Goal: Task Accomplishment & Management: Manage account settings

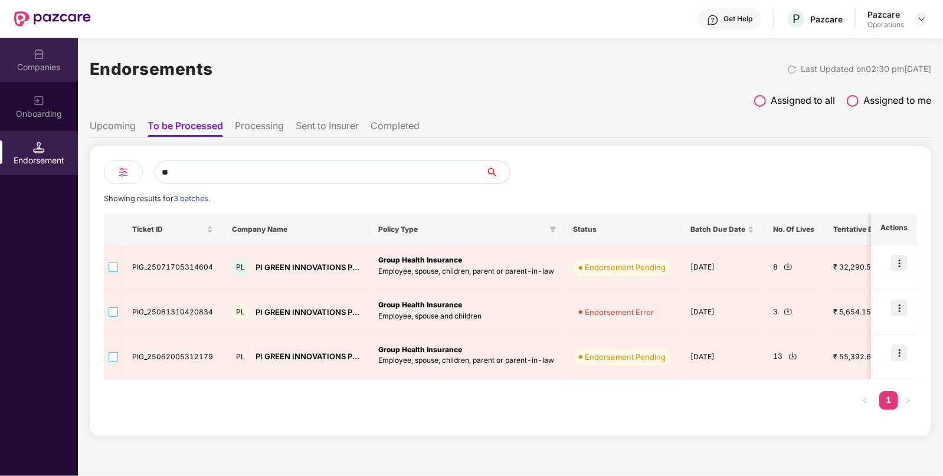
click at [44, 65] on div "Companies" at bounding box center [39, 67] width 78 height 12
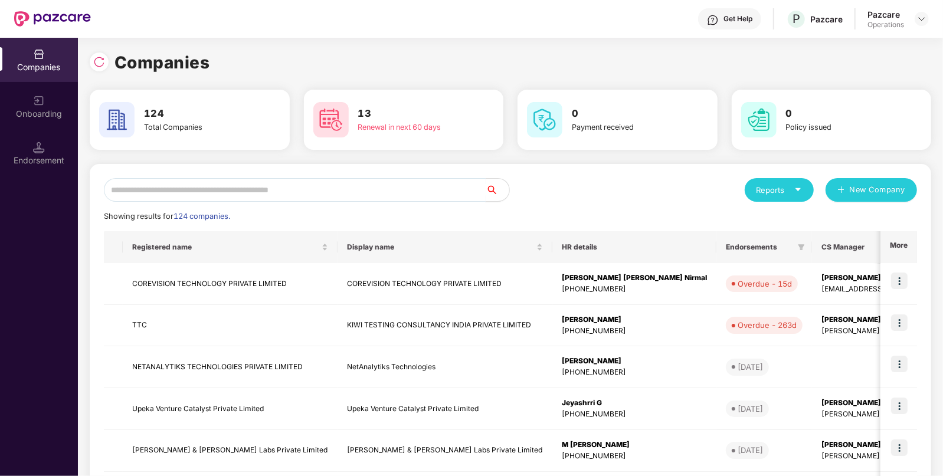
click at [265, 193] on input "text" at bounding box center [295, 190] width 382 height 24
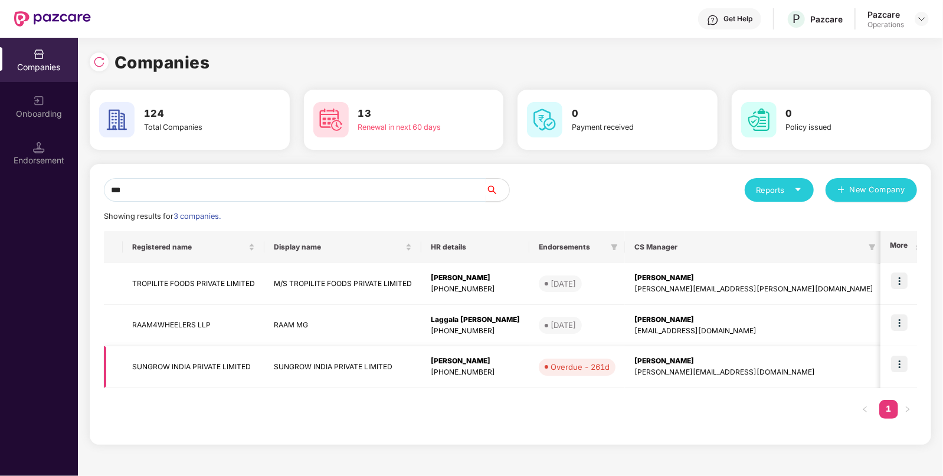
type input "***"
click at [902, 359] on img at bounding box center [899, 364] width 17 height 17
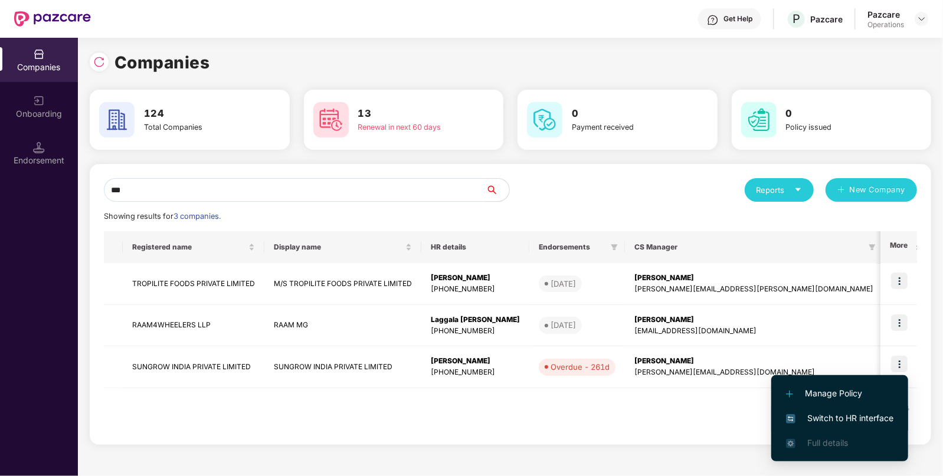
click at [822, 422] on span "Switch to HR interface" at bounding box center [839, 418] width 107 height 13
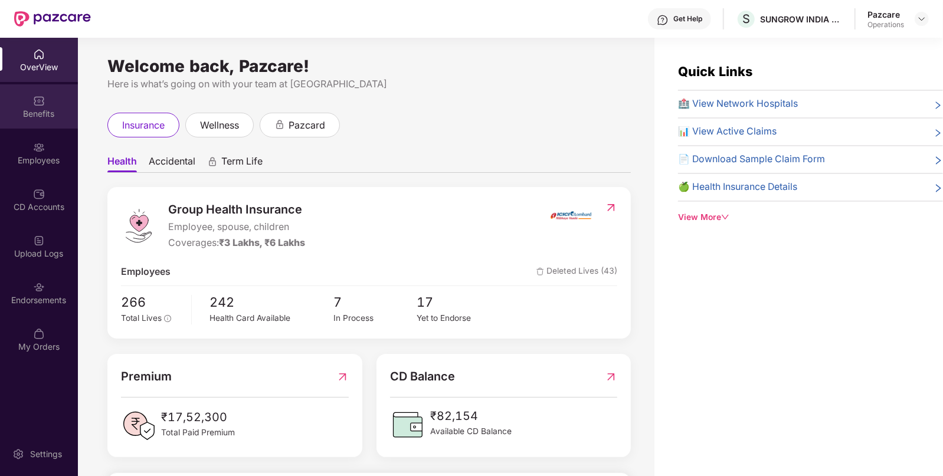
click at [0, 109] on div "Benefits" at bounding box center [39, 114] width 78 height 12
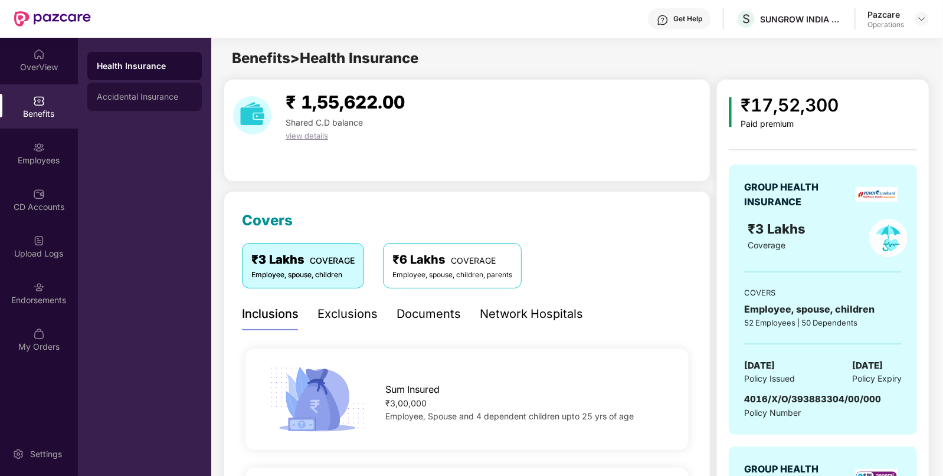
click at [176, 96] on div "Accidental Insurance" at bounding box center [145, 96] width 96 height 9
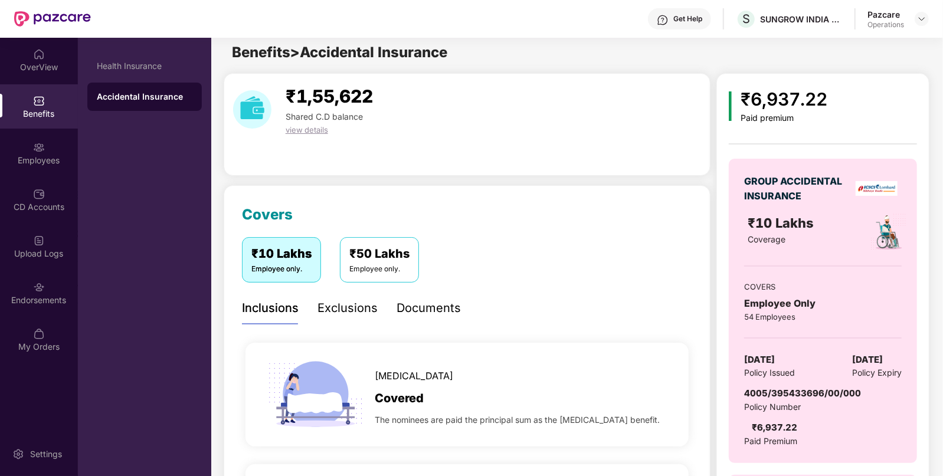
scroll to position [8, 0]
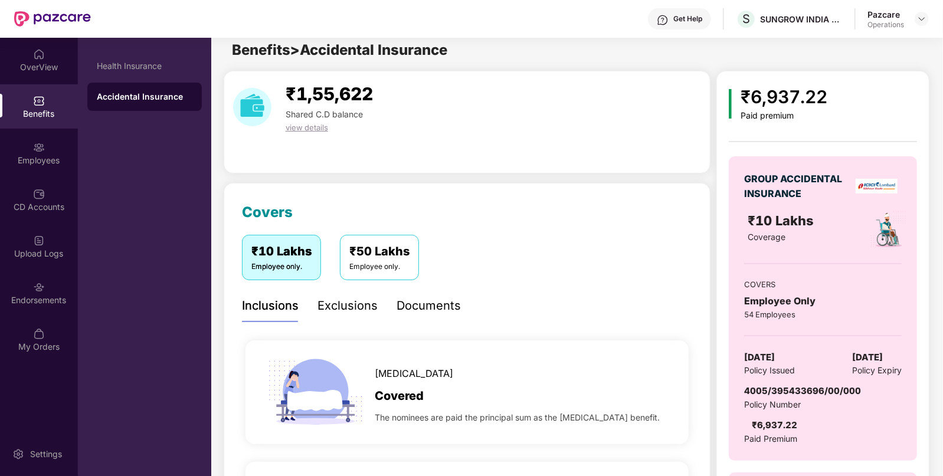
click at [823, 392] on span "4005/395433696/00/000" at bounding box center [802, 390] width 117 height 11
copy span "/"
click at [823, 392] on span "4005/395433696/00/000" at bounding box center [802, 390] width 117 height 11
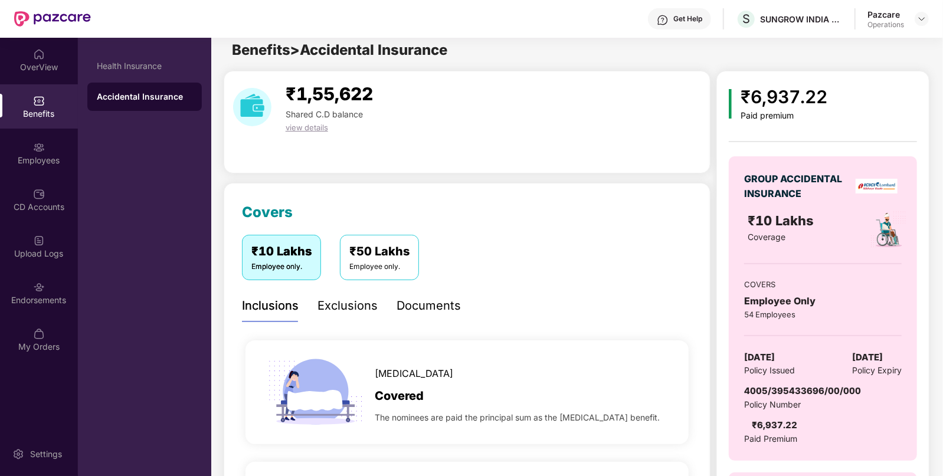
click at [814, 393] on span "4005/395433696/00/000" at bounding box center [802, 390] width 117 height 11
copy span "4005/395433696/00/000"
click at [104, 66] on div "Health Insurance" at bounding box center [145, 65] width 96 height 9
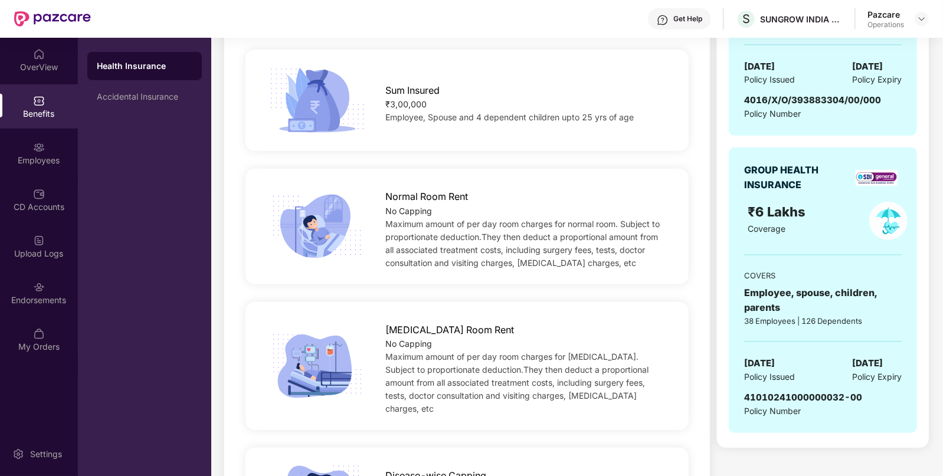
scroll to position [300, 0]
click at [42, 286] on img at bounding box center [39, 287] width 12 height 12
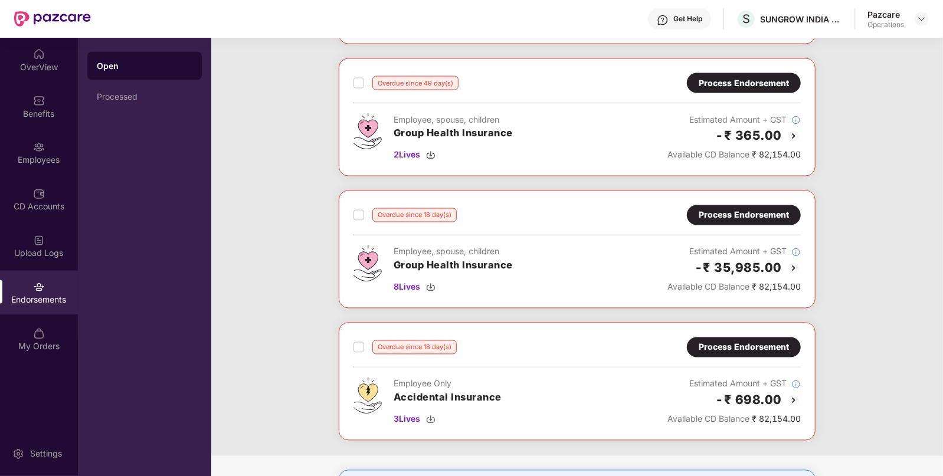
scroll to position [1320, 0]
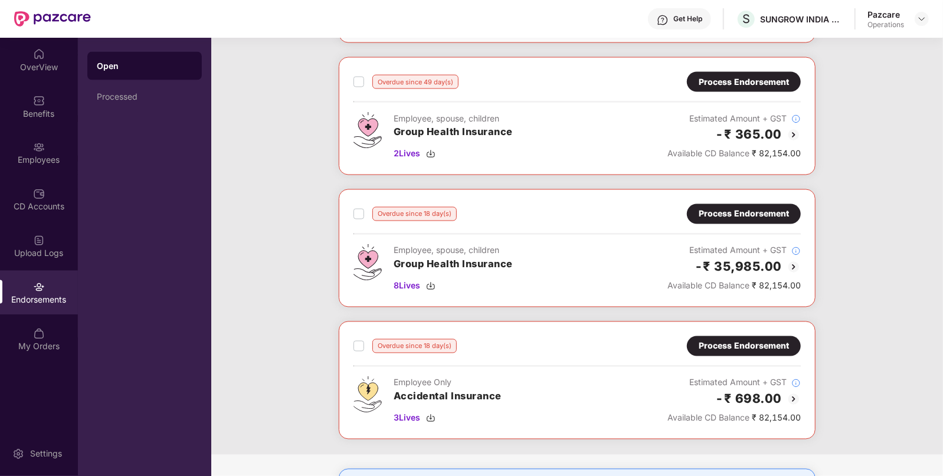
click at [743, 212] on div "Process Endorsement" at bounding box center [744, 214] width 90 height 13
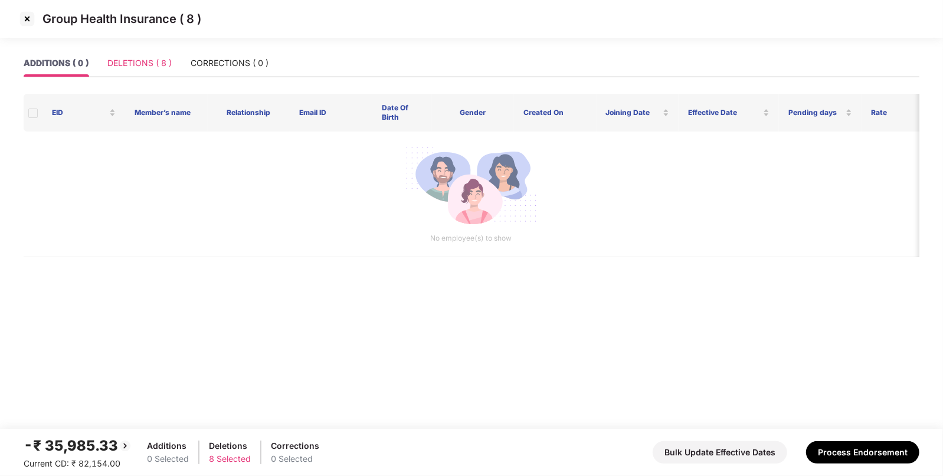
click at [122, 54] on div "DELETIONS ( 8 )" at bounding box center [139, 63] width 64 height 27
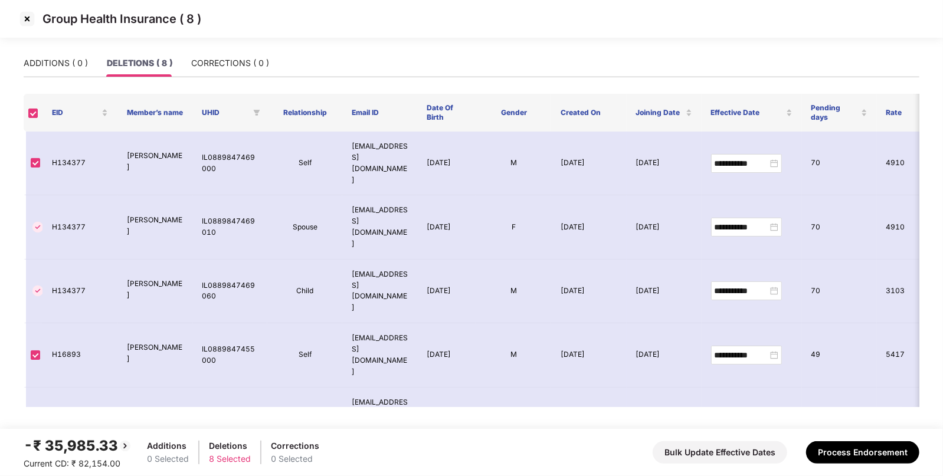
click at [23, 28] on img at bounding box center [27, 18] width 19 height 19
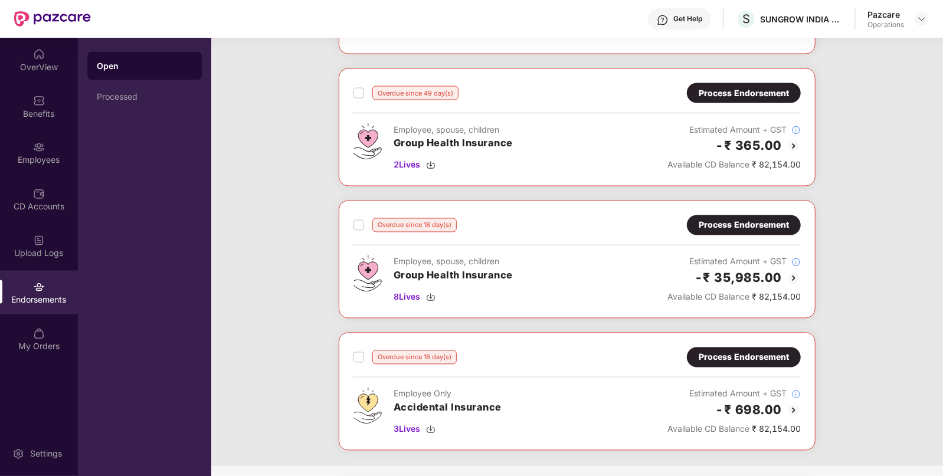
scroll to position [1308, 0]
click at [738, 93] on div "Process Endorsement" at bounding box center [744, 93] width 90 height 13
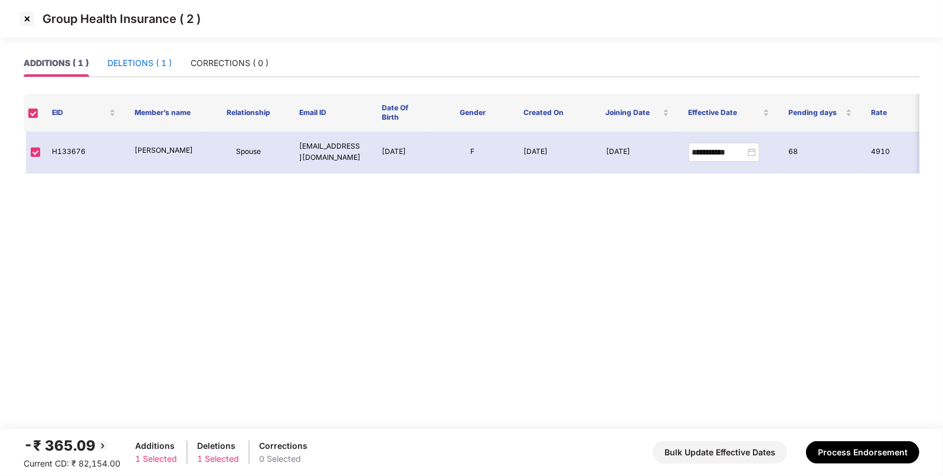
click at [133, 61] on div "DELETIONS ( 1 )" at bounding box center [139, 63] width 64 height 13
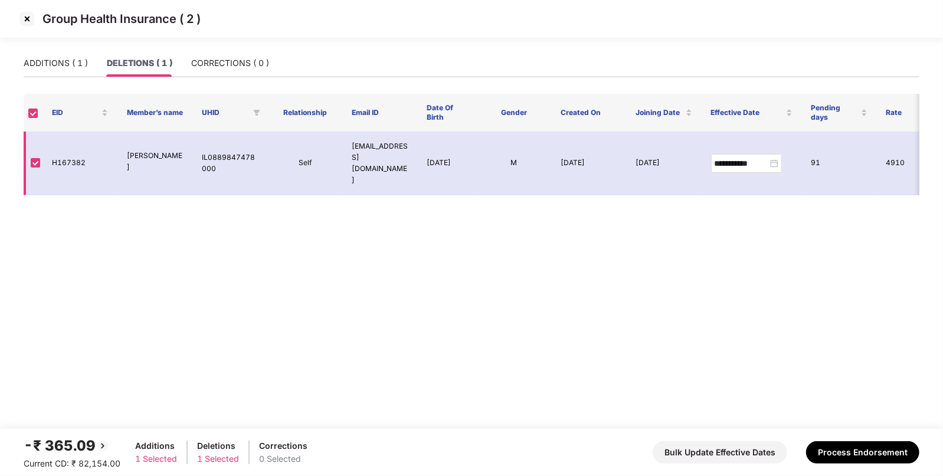
click at [68, 149] on td "H167382" at bounding box center [79, 164] width 75 height 64
click at [24, 15] on img at bounding box center [27, 18] width 19 height 19
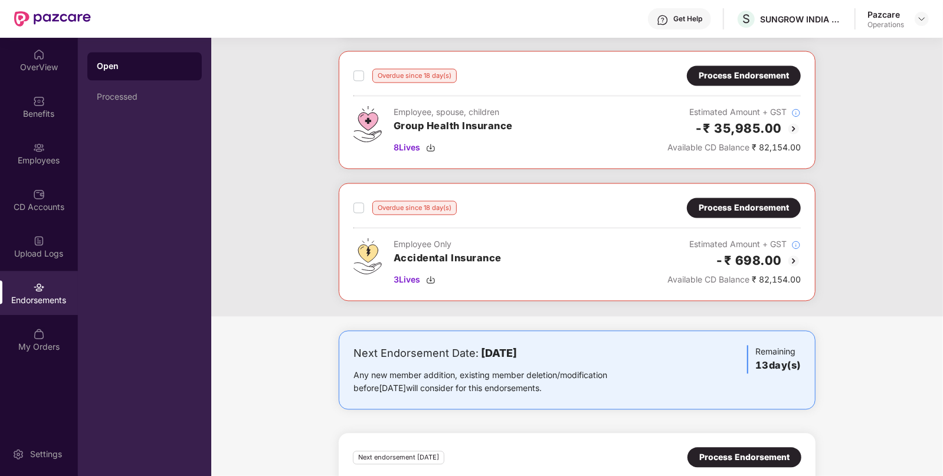
scroll to position [1462, 0]
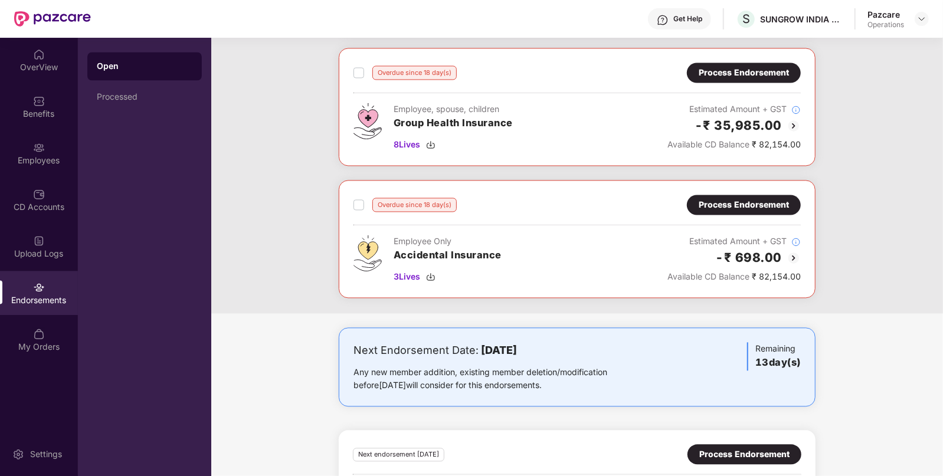
click at [759, 189] on div "Overdue since 18 day(s) Process Endorsement Employee Only Accidental Insurance …" at bounding box center [577, 239] width 477 height 118
click at [753, 198] on div "Process Endorsement" at bounding box center [744, 204] width 90 height 13
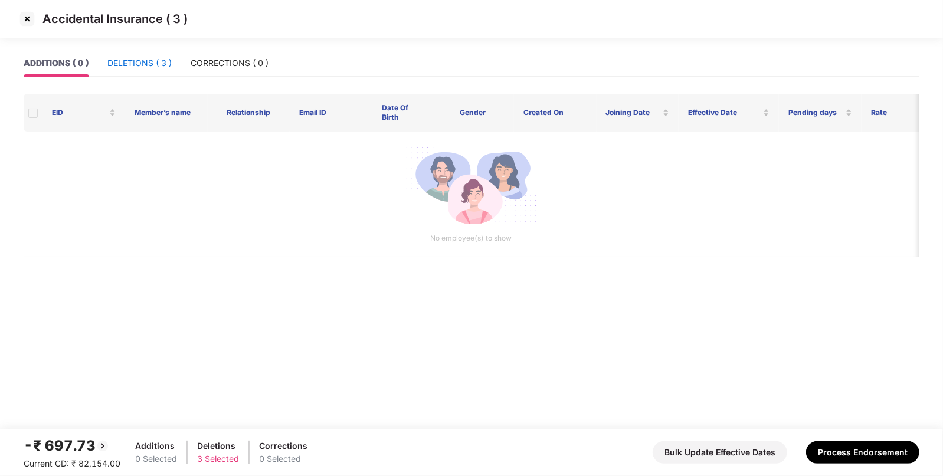
click at [166, 68] on div "DELETIONS ( 3 )" at bounding box center [139, 63] width 64 height 13
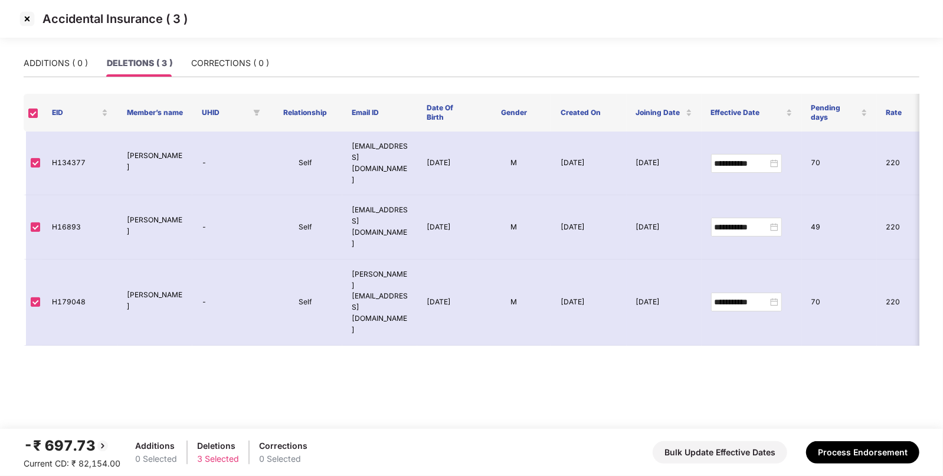
click at [27, 17] on img at bounding box center [27, 18] width 19 height 19
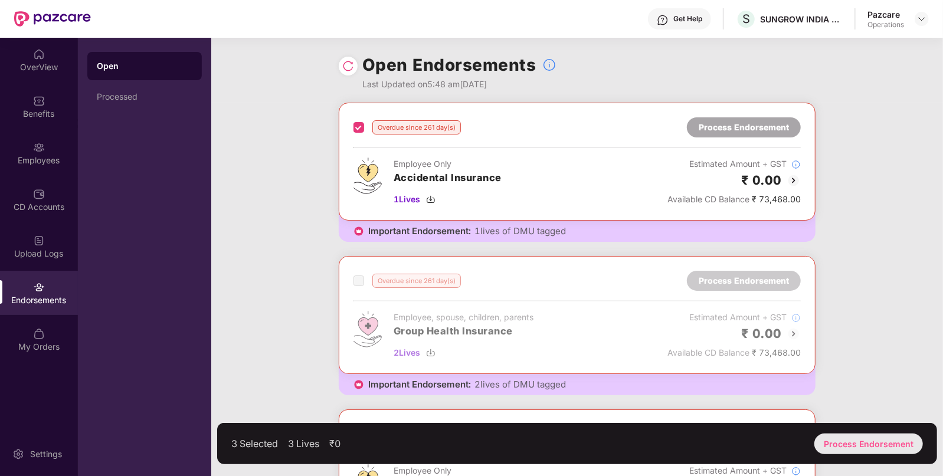
click at [858, 439] on div "Process Endorsement" at bounding box center [868, 444] width 109 height 21
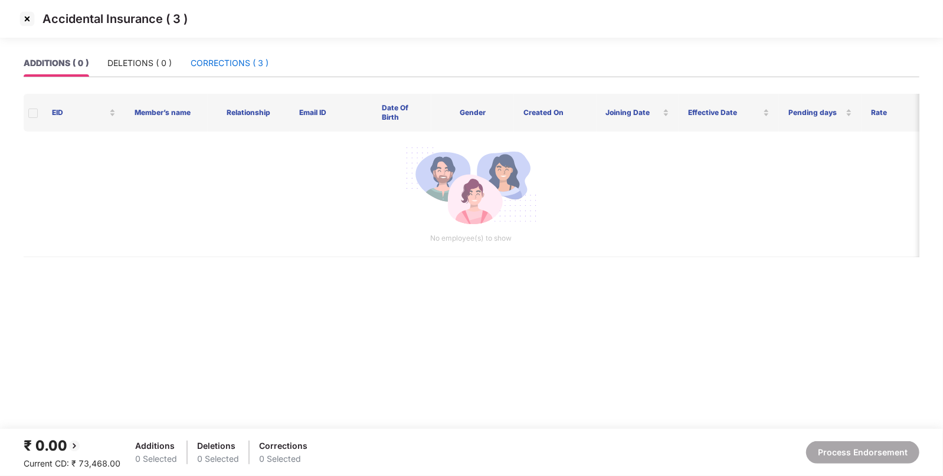
click at [222, 60] on div "CORRECTIONS ( 3 )" at bounding box center [230, 63] width 78 height 13
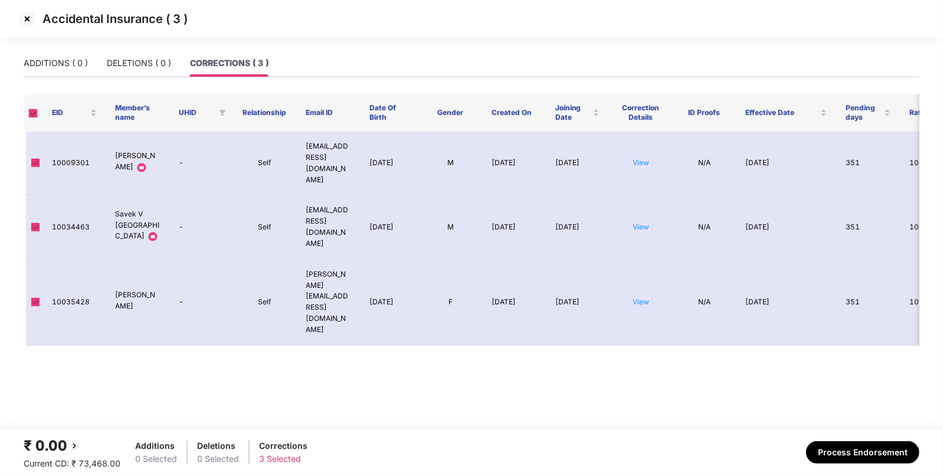
click at [31, 23] on img at bounding box center [27, 18] width 19 height 19
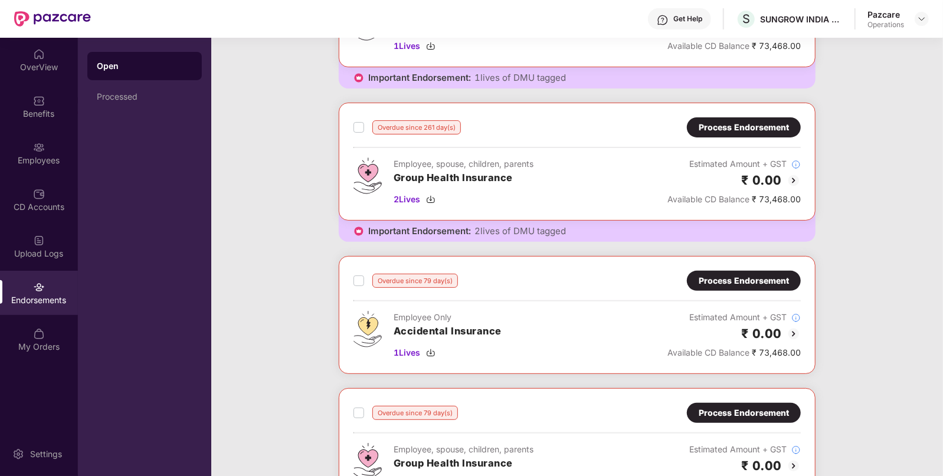
scroll to position [154, 0]
click at [719, 282] on div "Process Endorsement" at bounding box center [744, 280] width 90 height 13
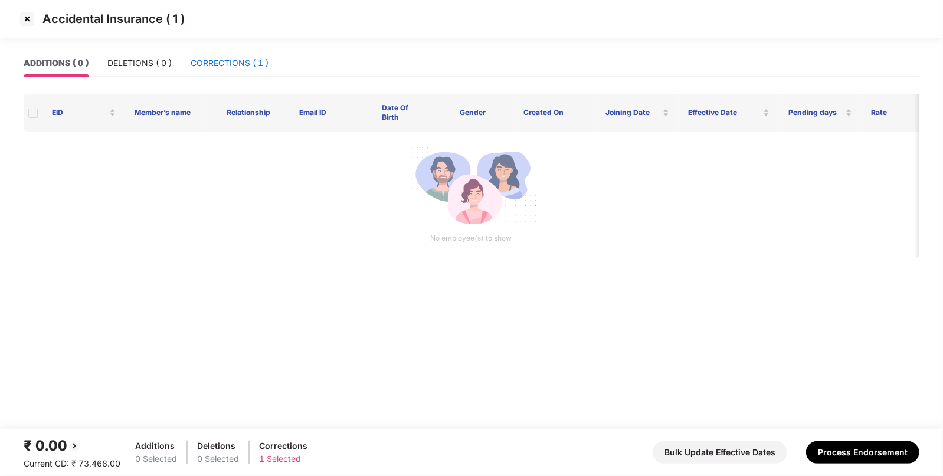
click at [224, 63] on div "CORRECTIONS ( 1 )" at bounding box center [230, 63] width 78 height 13
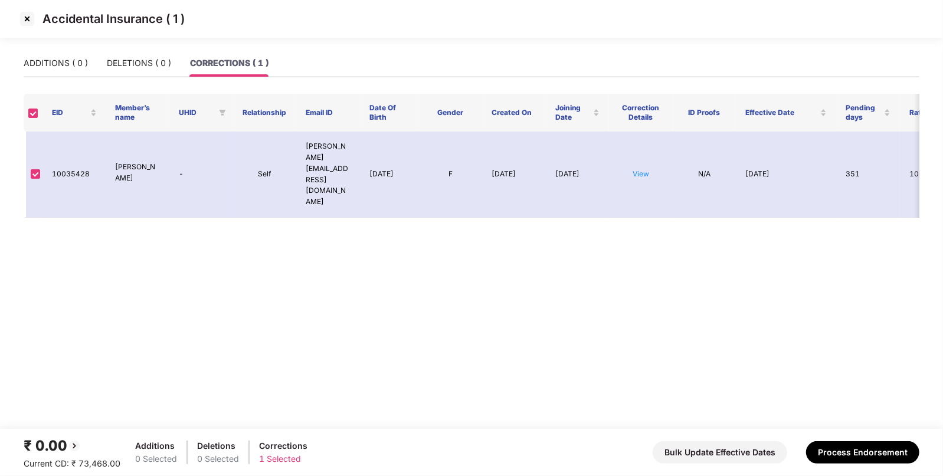
click at [21, 24] on img at bounding box center [27, 18] width 19 height 19
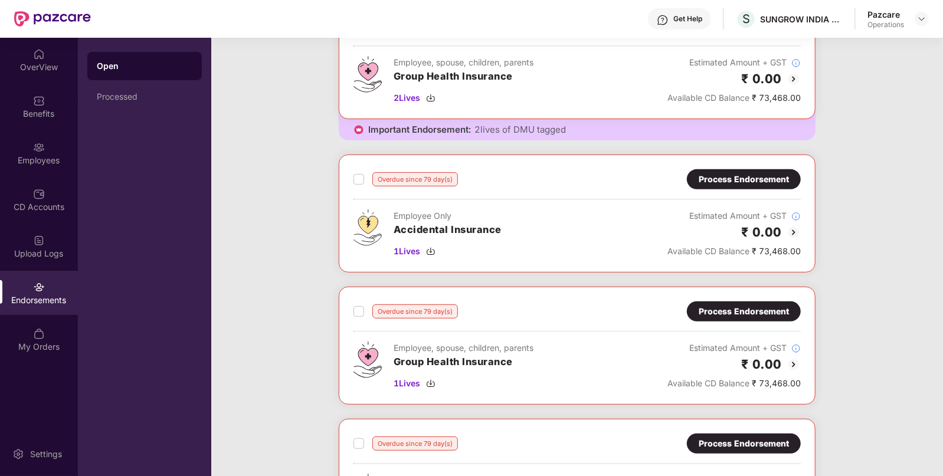
scroll to position [262, 0]
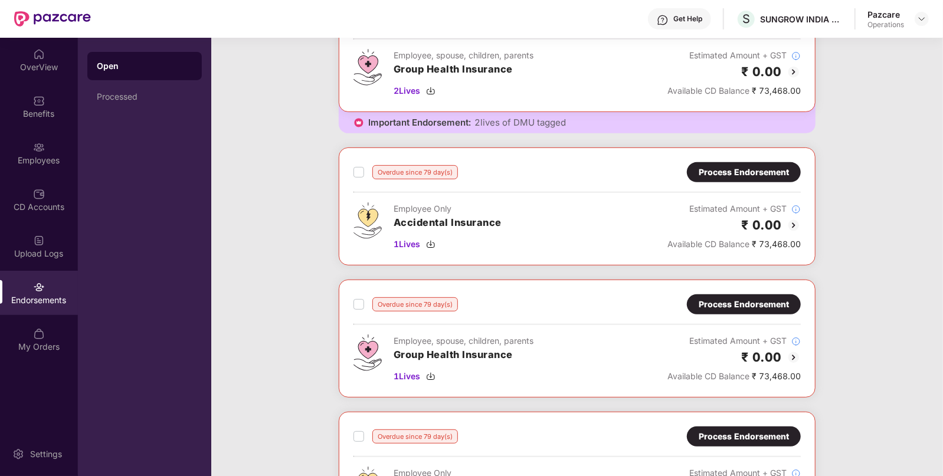
click at [717, 310] on div "Process Endorsement" at bounding box center [744, 304] width 114 height 20
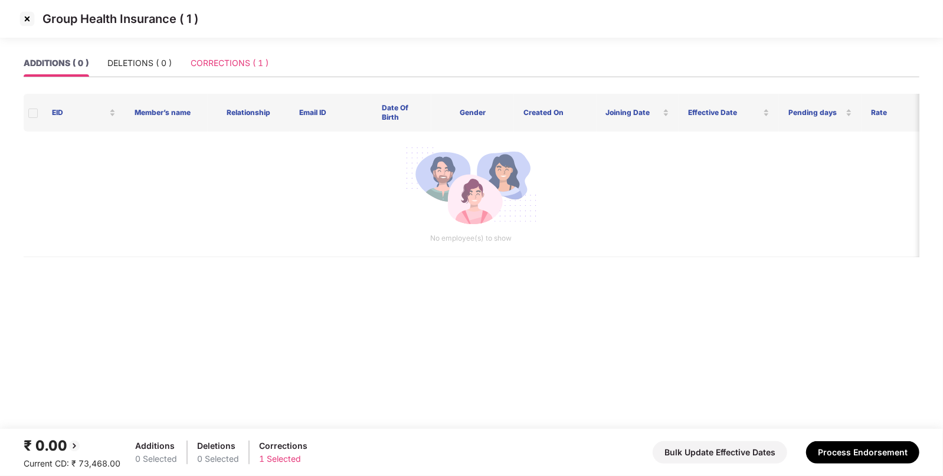
click at [240, 55] on div "CORRECTIONS ( 1 )" at bounding box center [230, 63] width 78 height 27
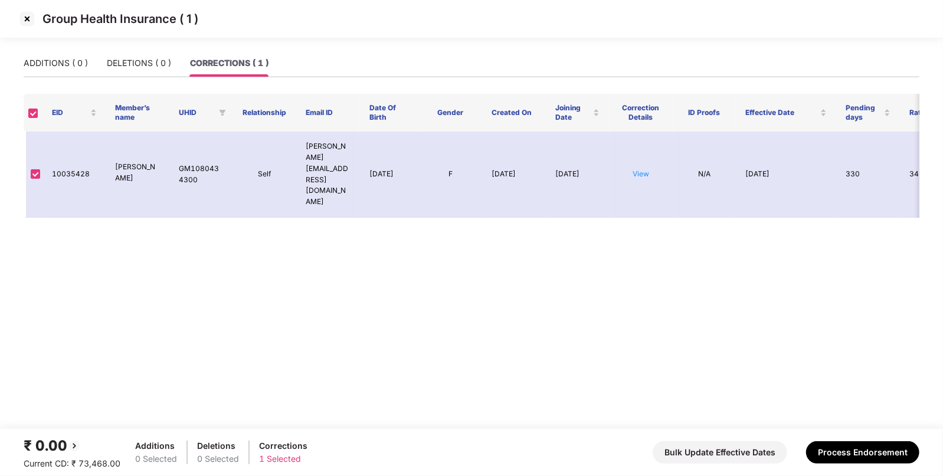
click at [22, 22] on img at bounding box center [27, 18] width 19 height 19
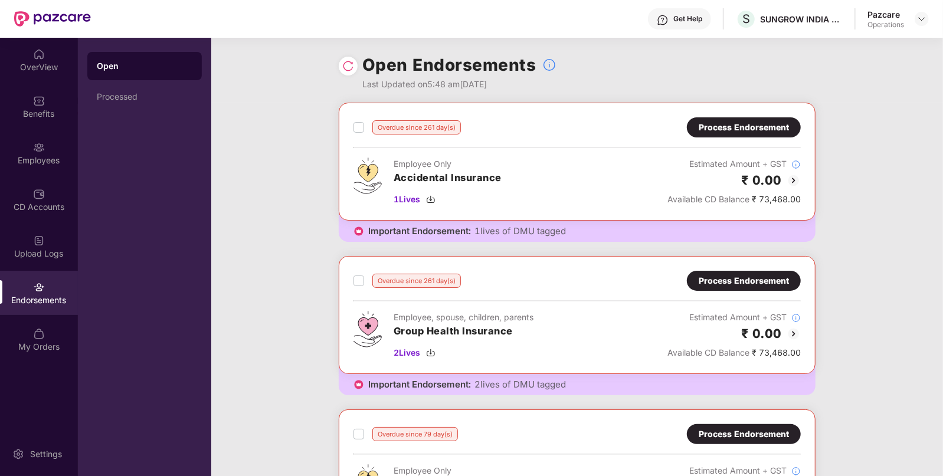
scroll to position [380, 0]
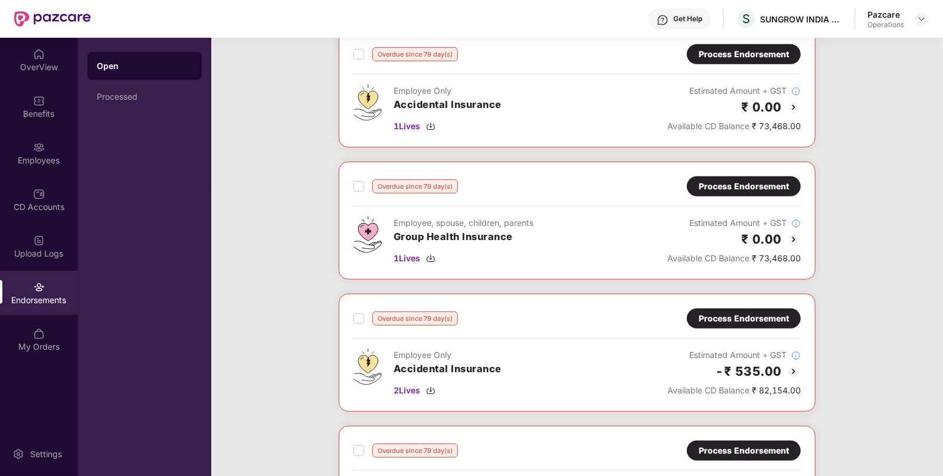
click at [742, 309] on div "Process Endorsement" at bounding box center [744, 319] width 114 height 20
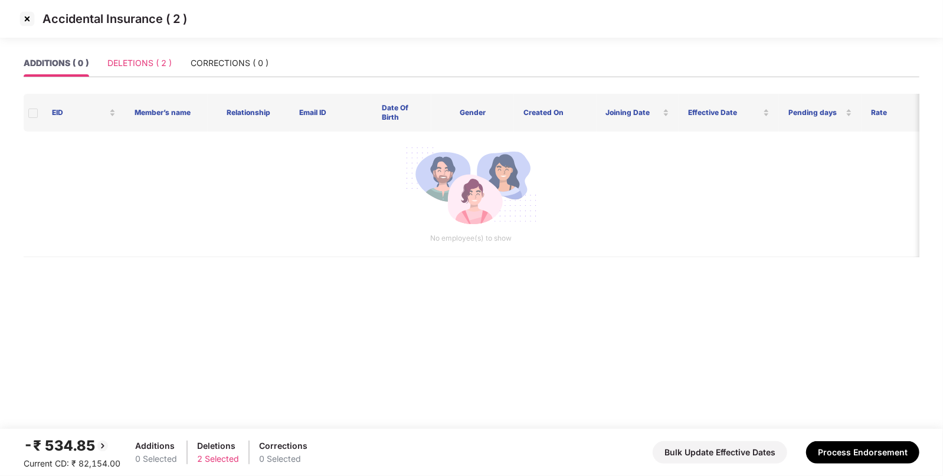
click at [132, 55] on div "DELETIONS ( 2 )" at bounding box center [139, 63] width 64 height 27
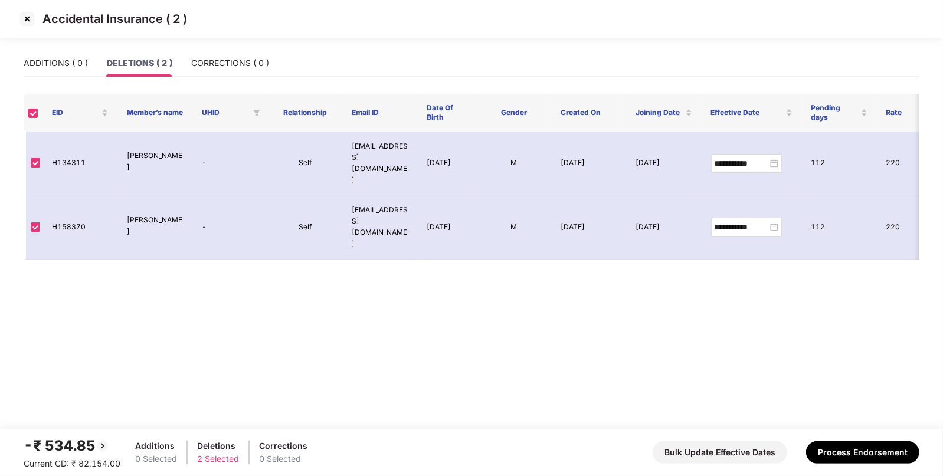
click at [28, 17] on img at bounding box center [27, 18] width 19 height 19
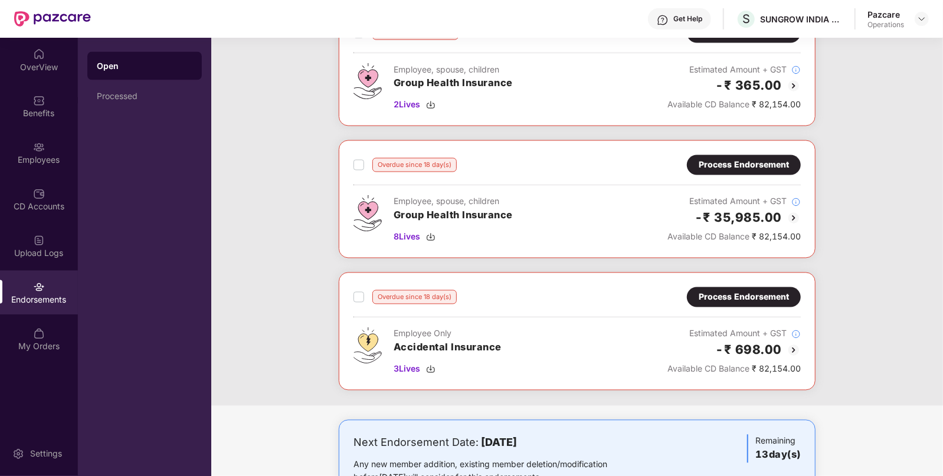
scroll to position [1368, 0]
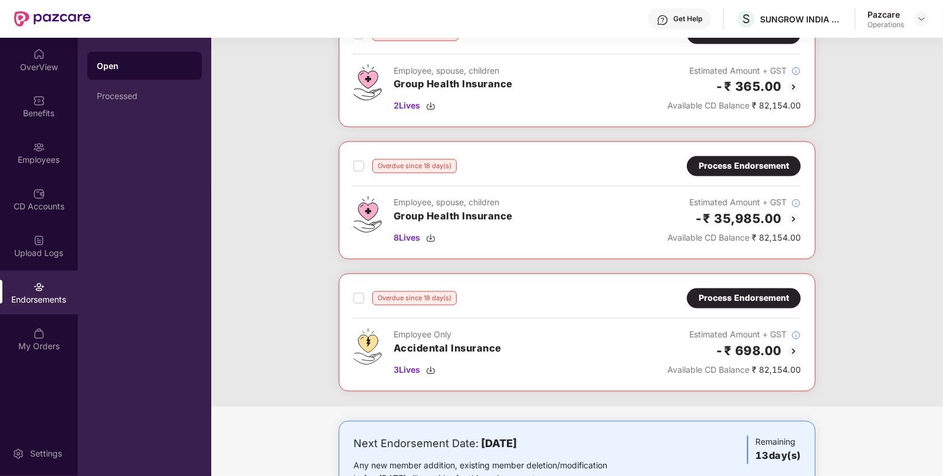
click at [719, 298] on div "Process Endorsement" at bounding box center [744, 298] width 90 height 13
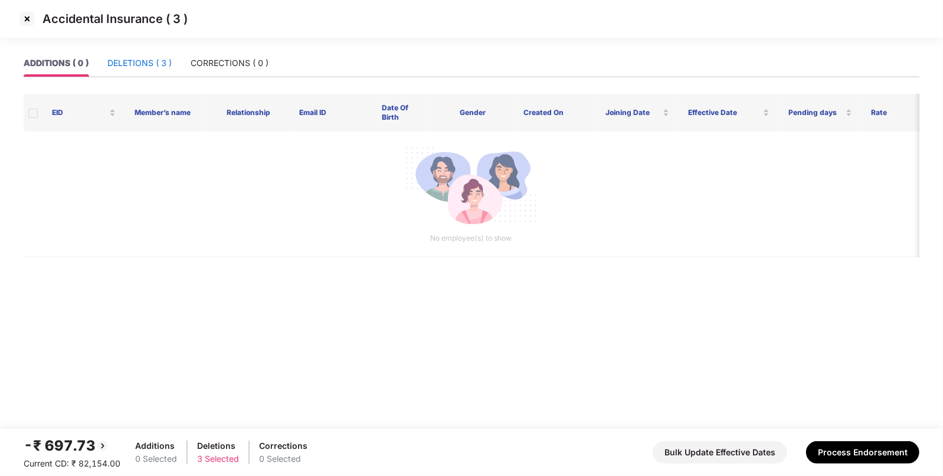
click at [137, 65] on div "DELETIONS ( 3 )" at bounding box center [139, 63] width 64 height 13
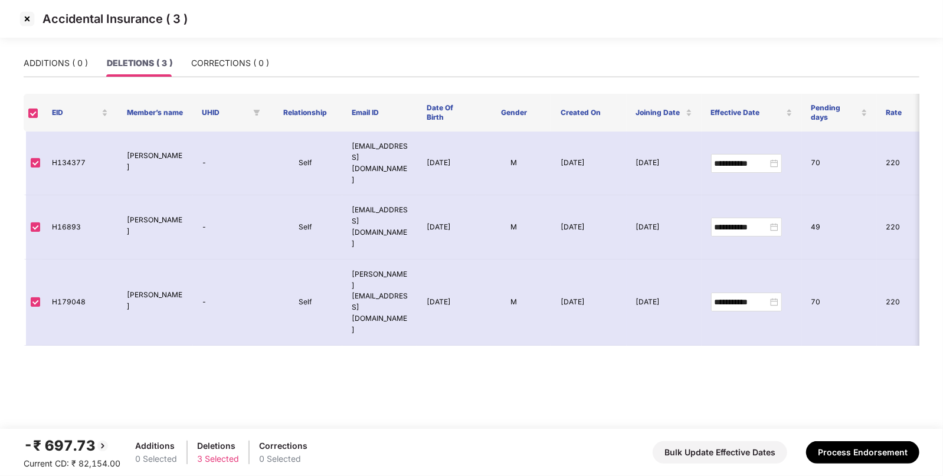
click at [31, 26] on img at bounding box center [27, 18] width 19 height 19
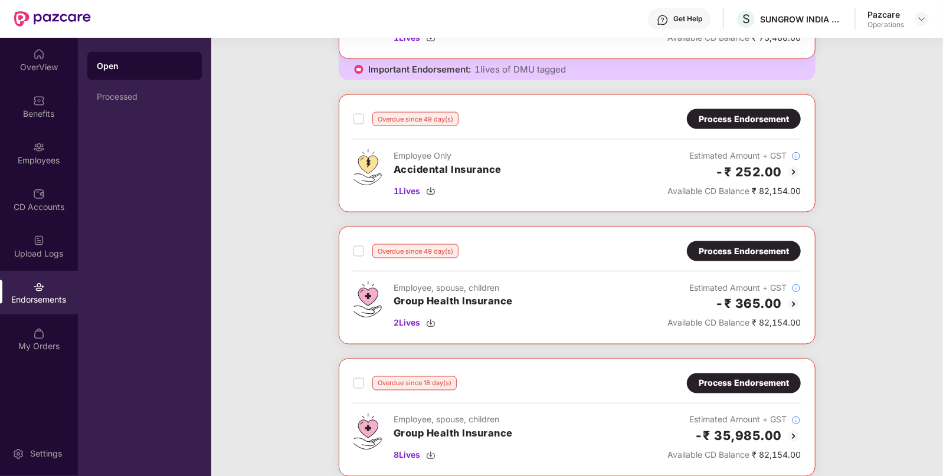
scroll to position [1058, 0]
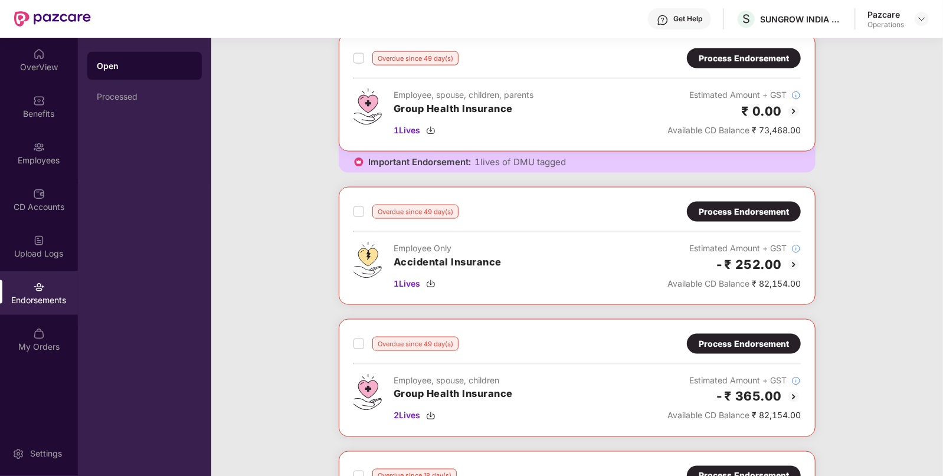
click at [729, 213] on div "Process Endorsement" at bounding box center [744, 211] width 90 height 13
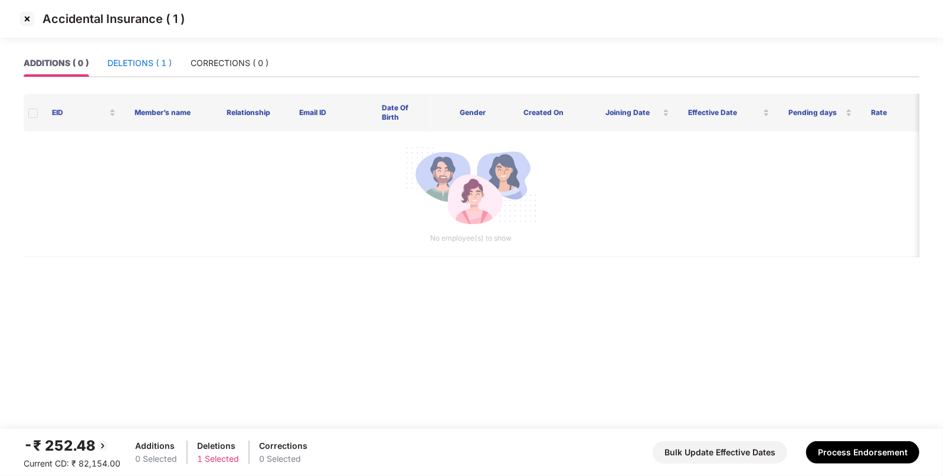
click at [146, 65] on div "DELETIONS ( 1 )" at bounding box center [139, 63] width 64 height 13
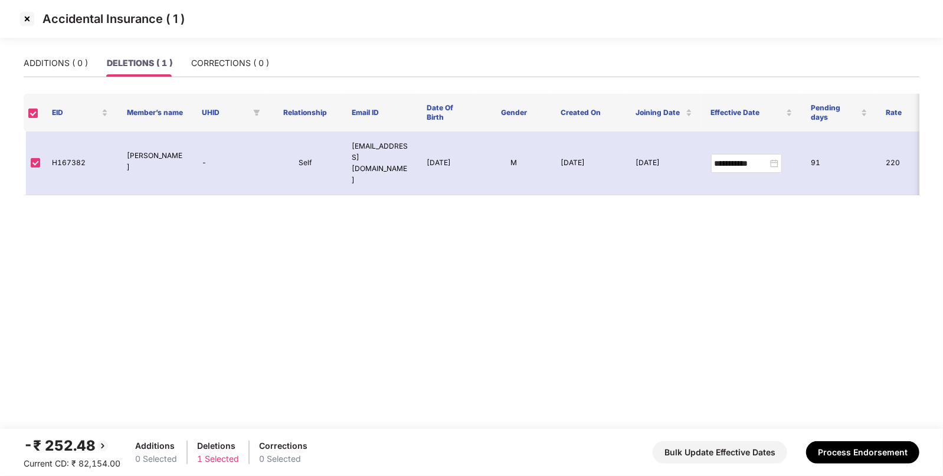
click at [30, 18] on img at bounding box center [27, 18] width 19 height 19
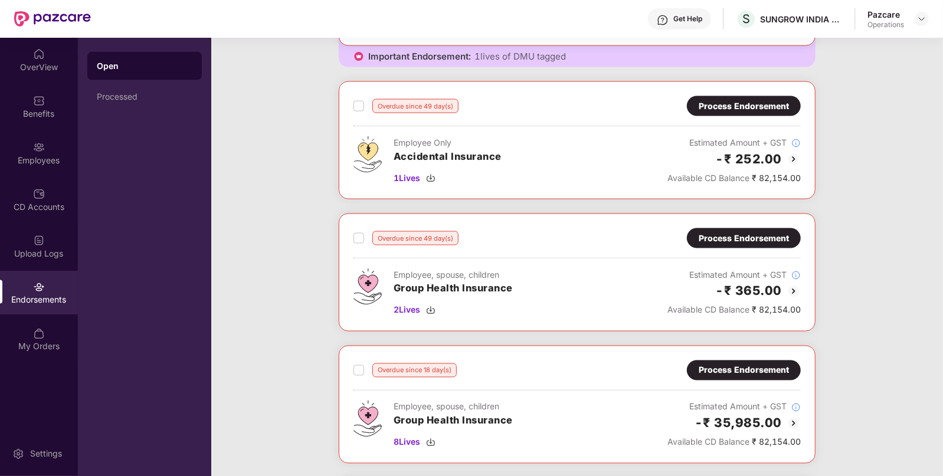
scroll to position [1069, 0]
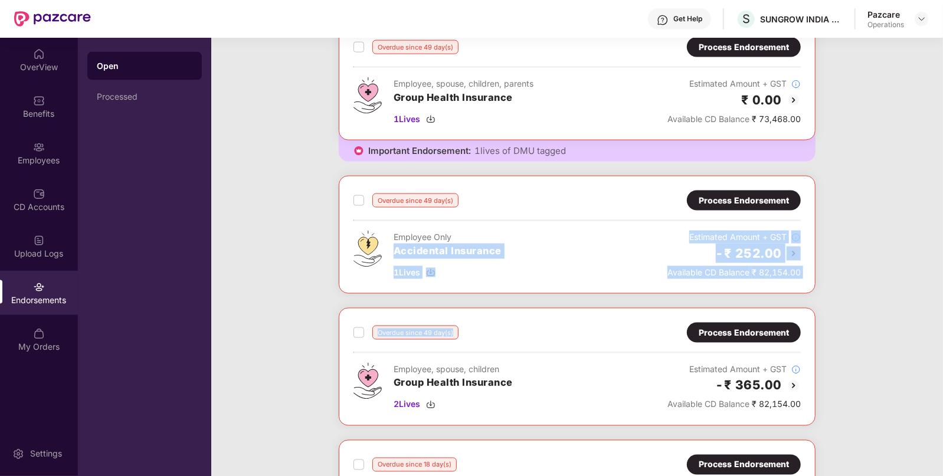
drag, startPoint x: 506, startPoint y: 224, endPoint x: 539, endPoint y: 363, distance: 142.4
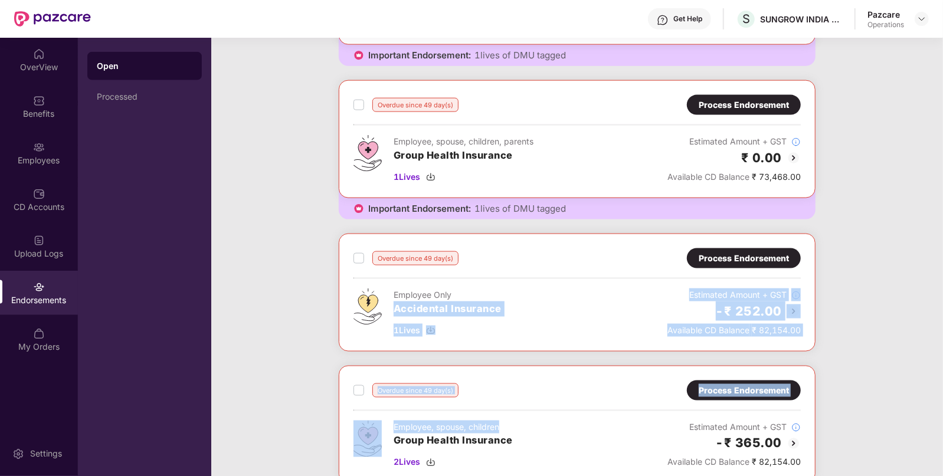
drag, startPoint x: 540, startPoint y: 359, endPoint x: 512, endPoint y: 351, distance: 29.5
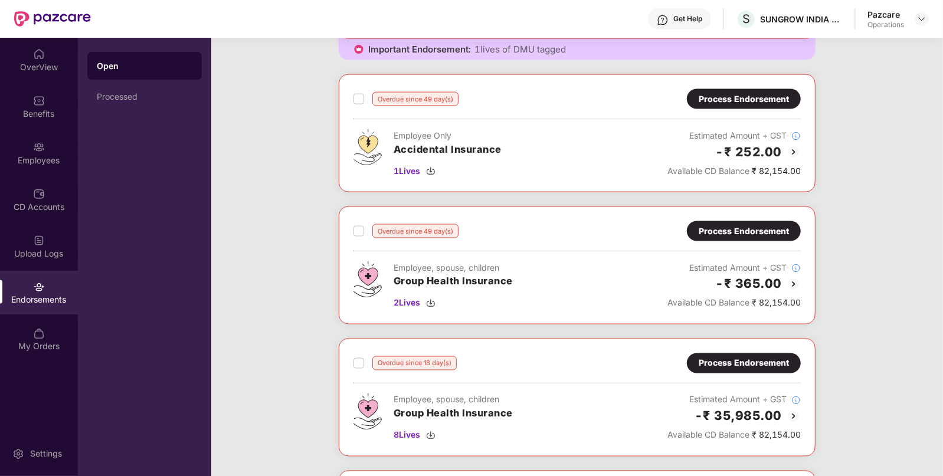
click at [525, 319] on div "Overdue since 49 day(s) Process Endorsement Employee, spouse, children Group He…" at bounding box center [577, 266] width 477 height 118
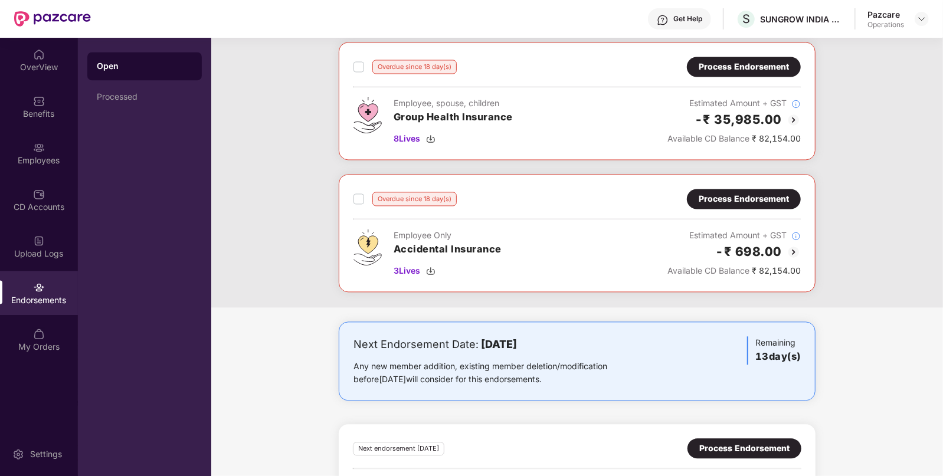
scroll to position [1462, 0]
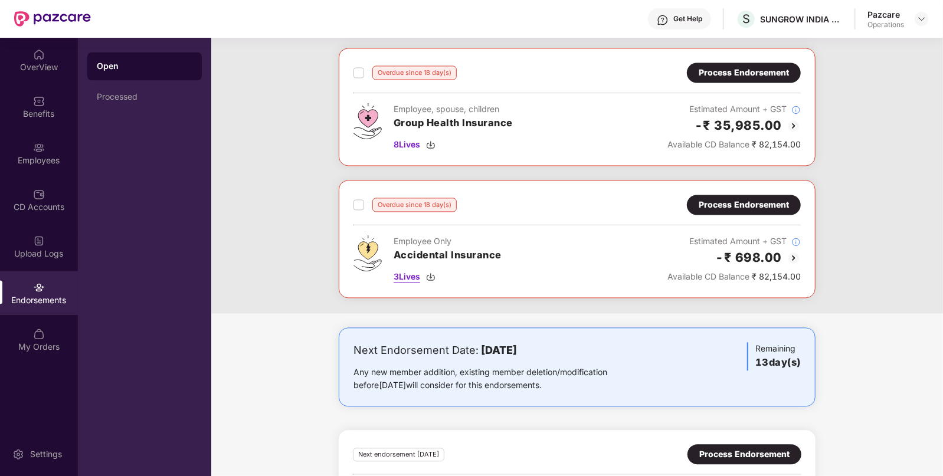
click at [430, 275] on img at bounding box center [430, 276] width 9 height 9
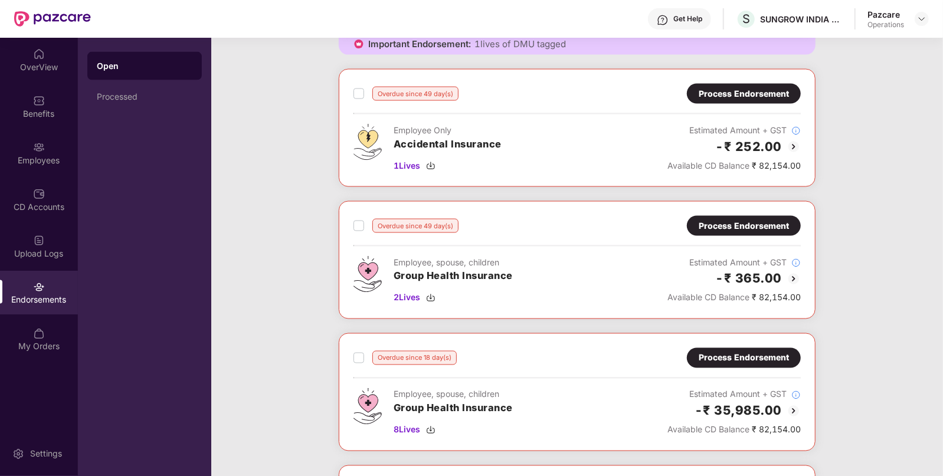
scroll to position [1171, 0]
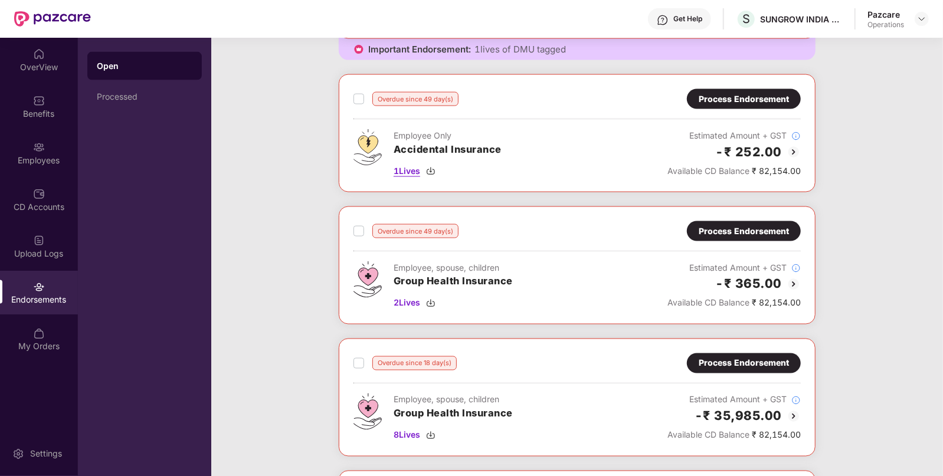
click at [430, 166] on img at bounding box center [430, 170] width 9 height 9
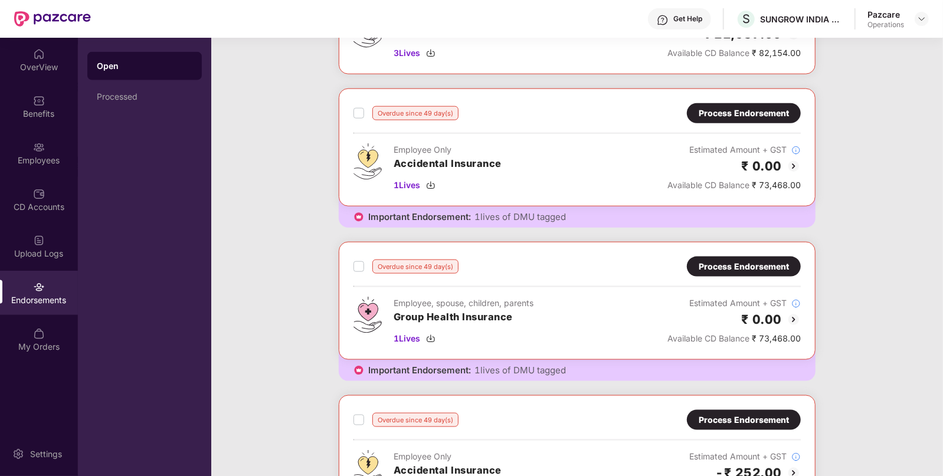
scroll to position [844, 0]
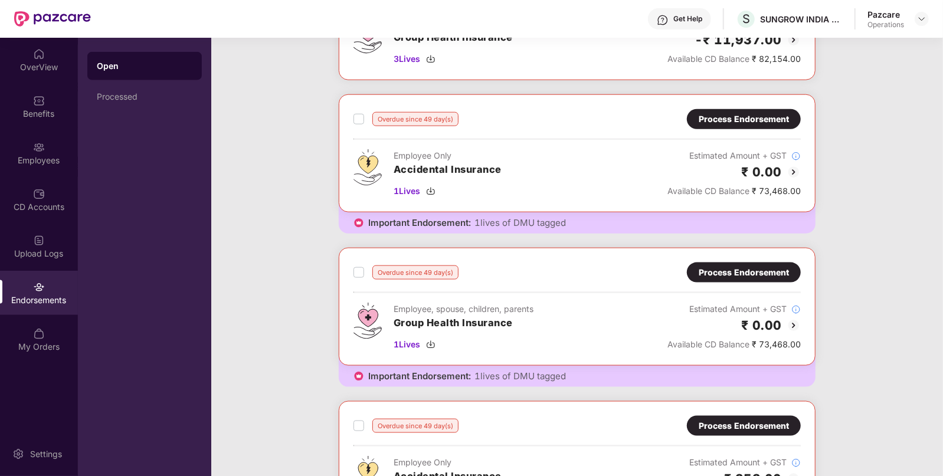
click at [744, 113] on div "Process Endorsement" at bounding box center [744, 119] width 90 height 13
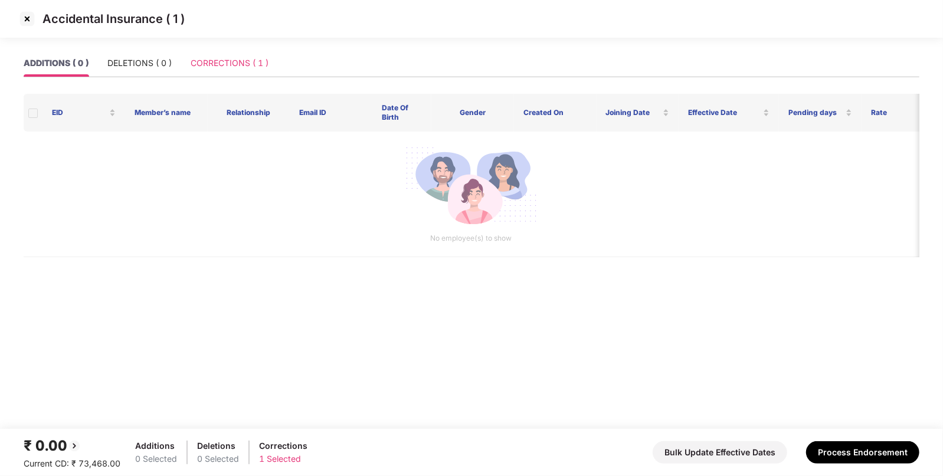
click at [215, 52] on div "CORRECTIONS ( 1 )" at bounding box center [230, 63] width 78 height 27
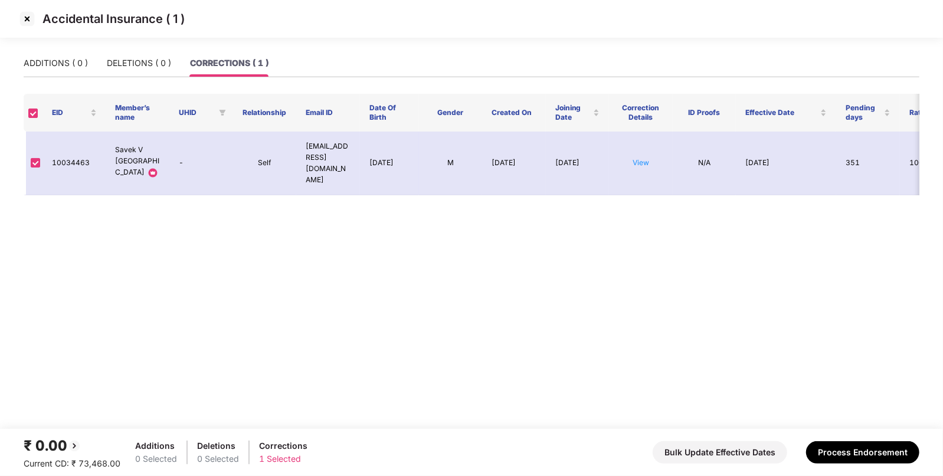
click at [25, 30] on div "Accidental Insurance ( 1 )" at bounding box center [471, 19] width 943 height 38
click at [24, 18] on img at bounding box center [27, 18] width 19 height 19
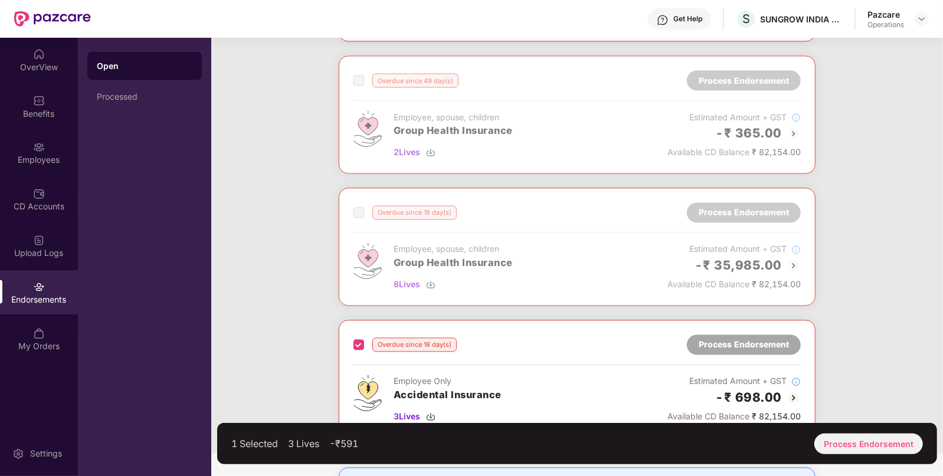
scroll to position [1188, 0]
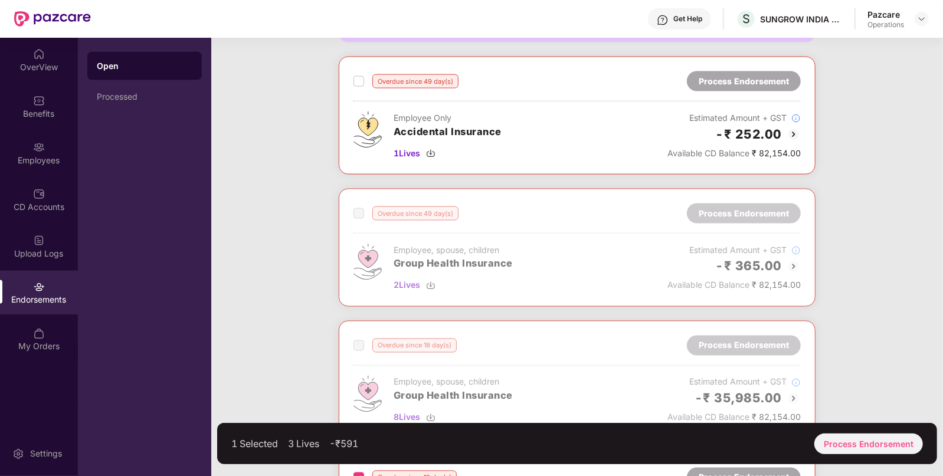
click at [359, 74] on label at bounding box center [358, 81] width 11 height 14
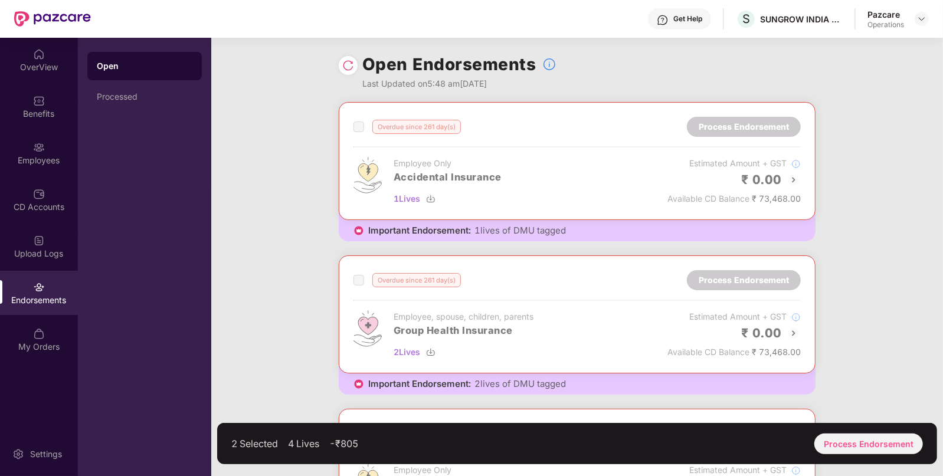
scroll to position [0, 0]
click at [53, 92] on div "Benefits" at bounding box center [39, 106] width 78 height 44
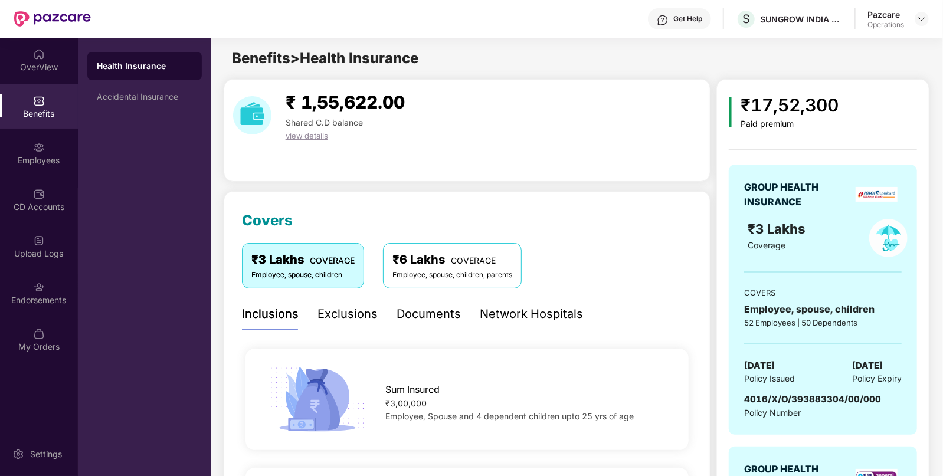
click at [145, 78] on div "Health Insurance" at bounding box center [144, 66] width 114 height 28
click at [136, 87] on div "Accidental Insurance" at bounding box center [144, 97] width 114 height 28
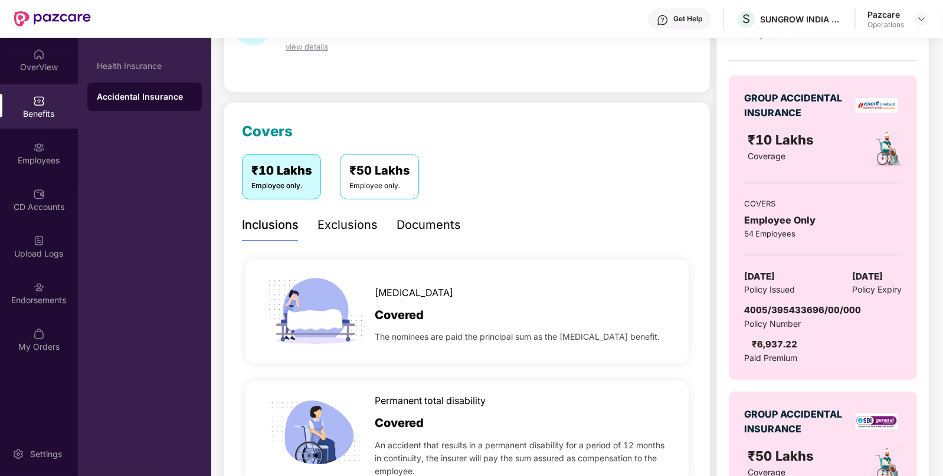
scroll to position [90, 0]
click at [798, 310] on span "4005/395433696/00/000" at bounding box center [802, 309] width 117 height 11
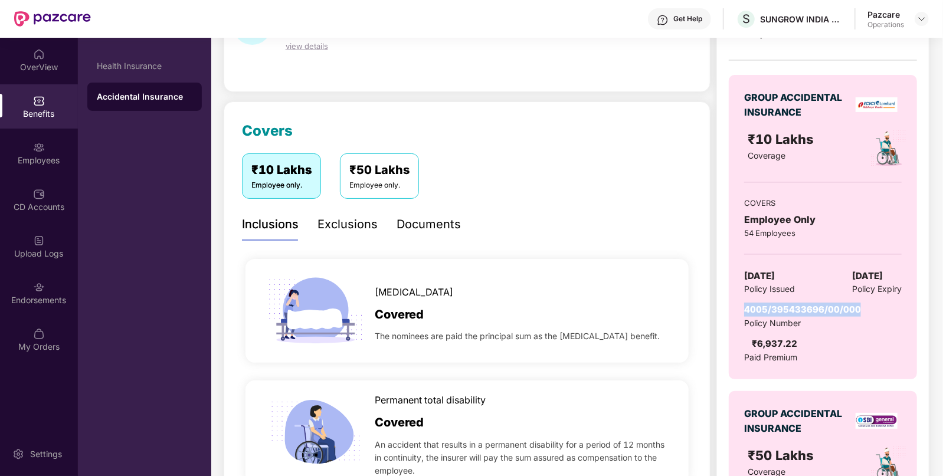
click at [798, 310] on span "4005/395433696/00/000" at bounding box center [802, 309] width 117 height 11
copy span "4005/395433696/00/000"
click at [51, 307] on div "Endorsements" at bounding box center [39, 293] width 78 height 44
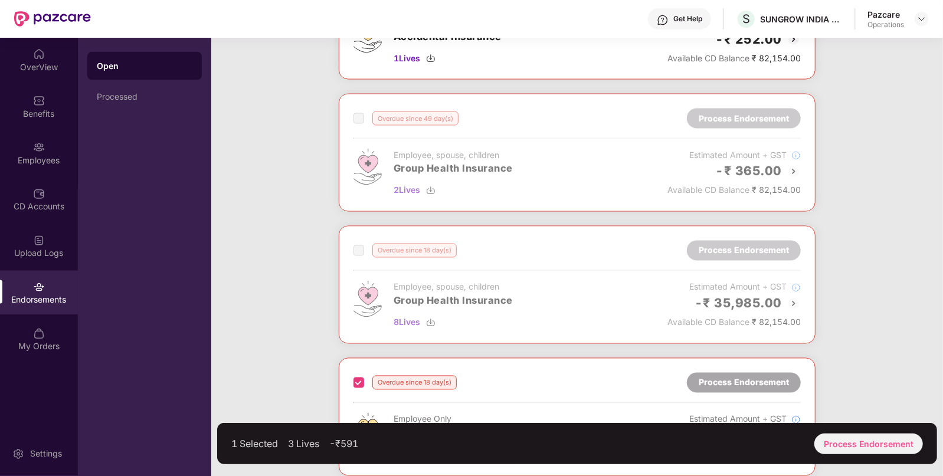
scroll to position [1218, 0]
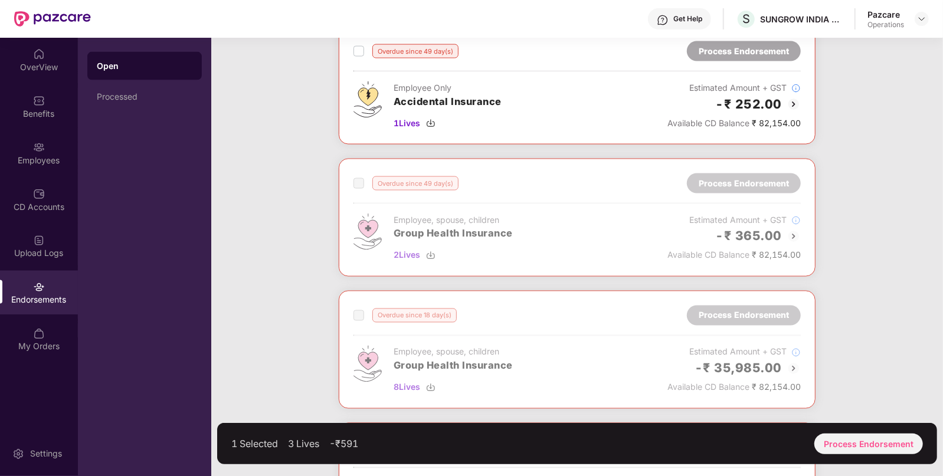
click at [359, 53] on label at bounding box center [358, 51] width 11 height 14
click at [841, 442] on div "Process Endorsement" at bounding box center [868, 444] width 109 height 21
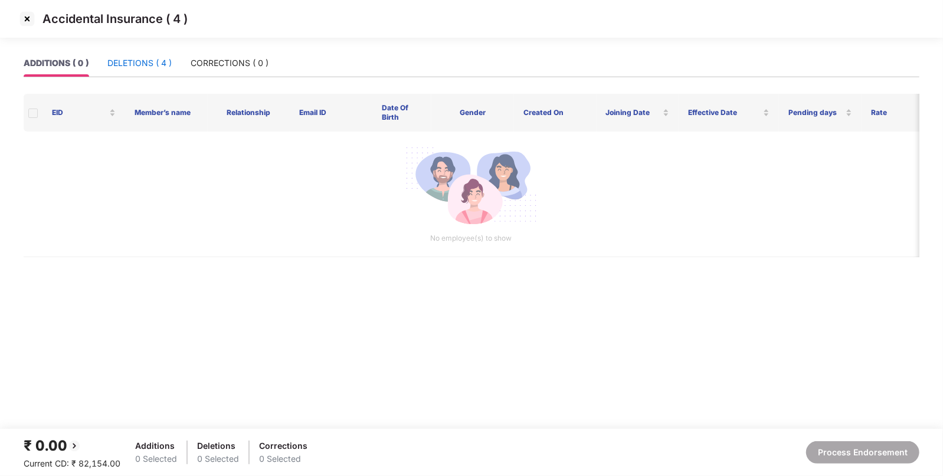
click at [114, 67] on div "DELETIONS ( 4 )" at bounding box center [139, 63] width 64 height 13
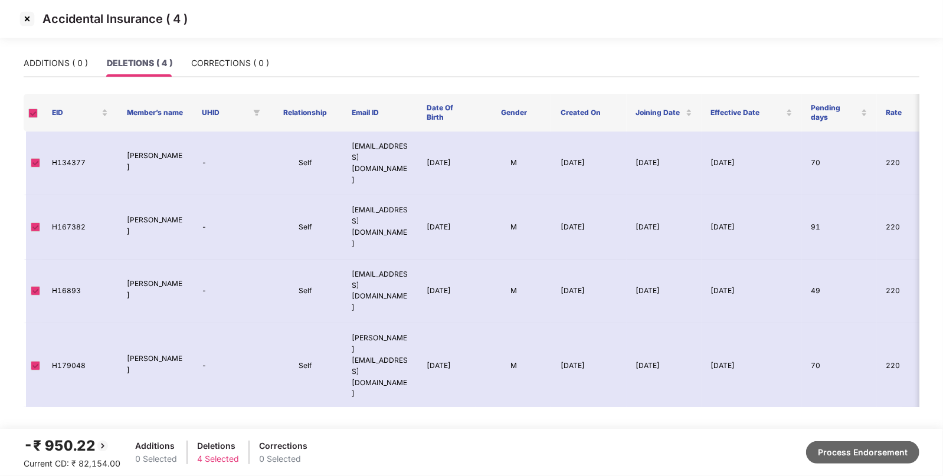
click at [836, 457] on button "Process Endorsement" at bounding box center [862, 452] width 113 height 22
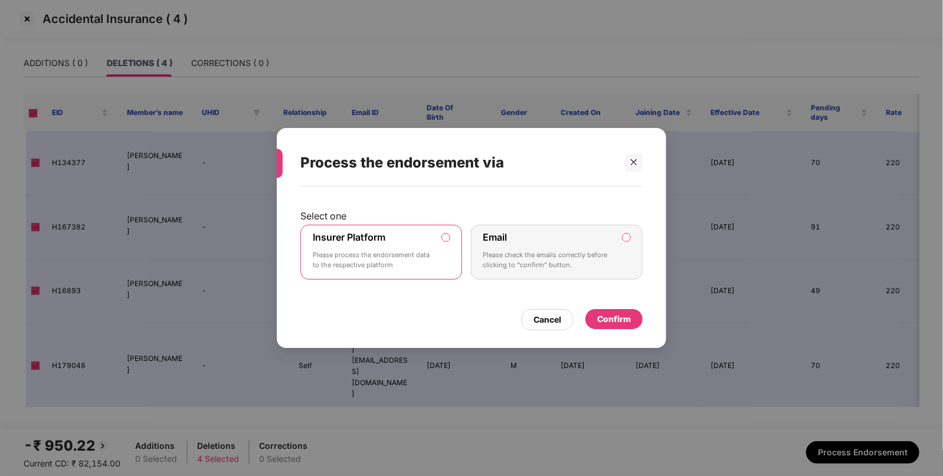
click at [616, 316] on div "Confirm" at bounding box center [614, 319] width 34 height 13
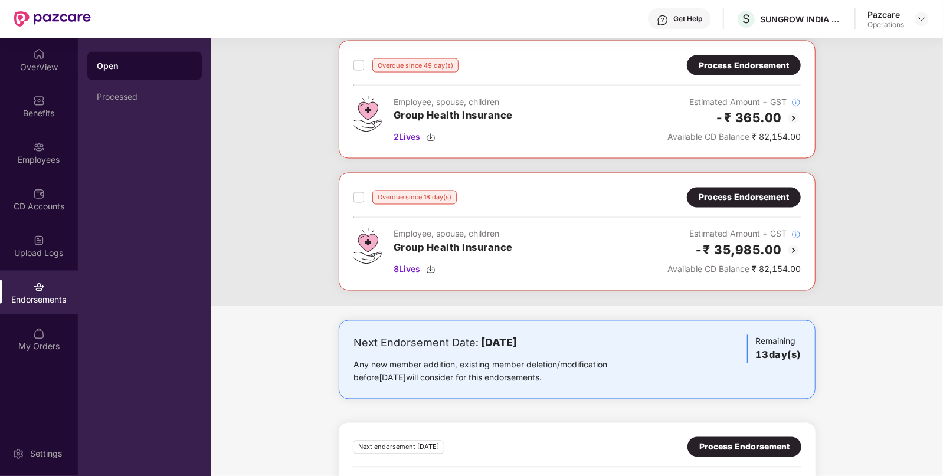
scroll to position [1325, 0]
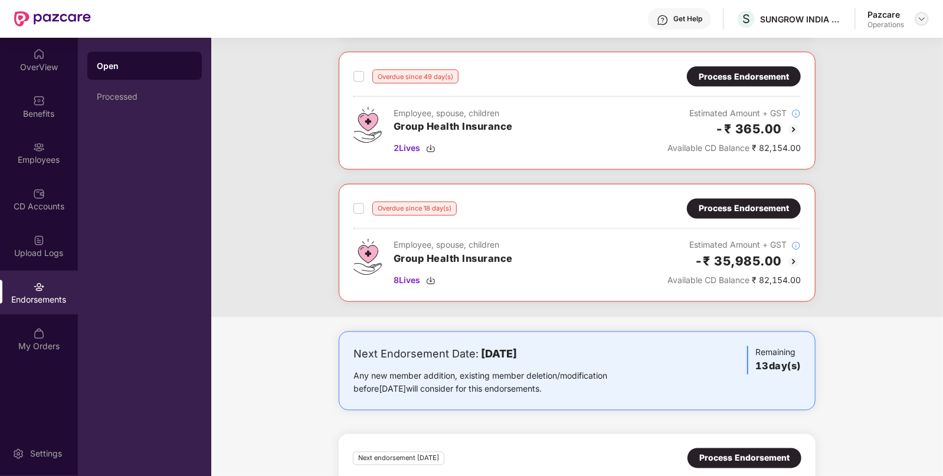
click at [924, 23] on img at bounding box center [921, 18] width 9 height 9
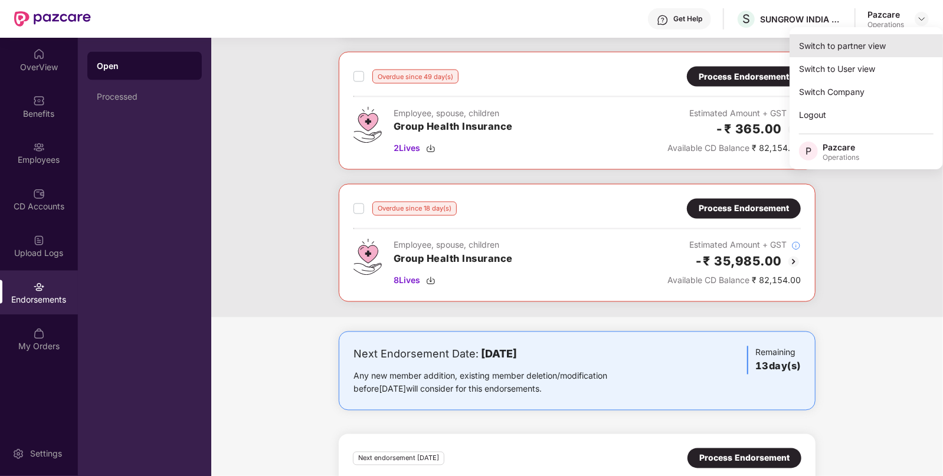
click at [810, 47] on div "Switch to partner view" at bounding box center [865, 45] width 153 height 23
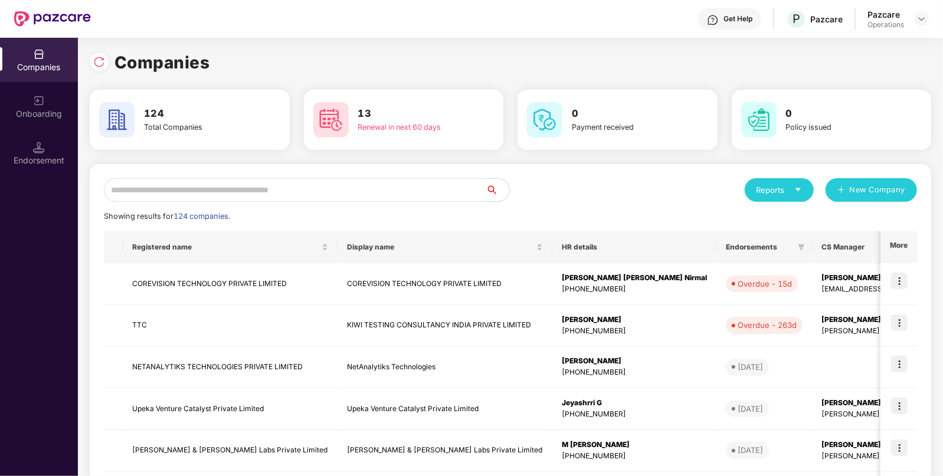
click at [376, 201] on input "text" at bounding box center [295, 190] width 382 height 24
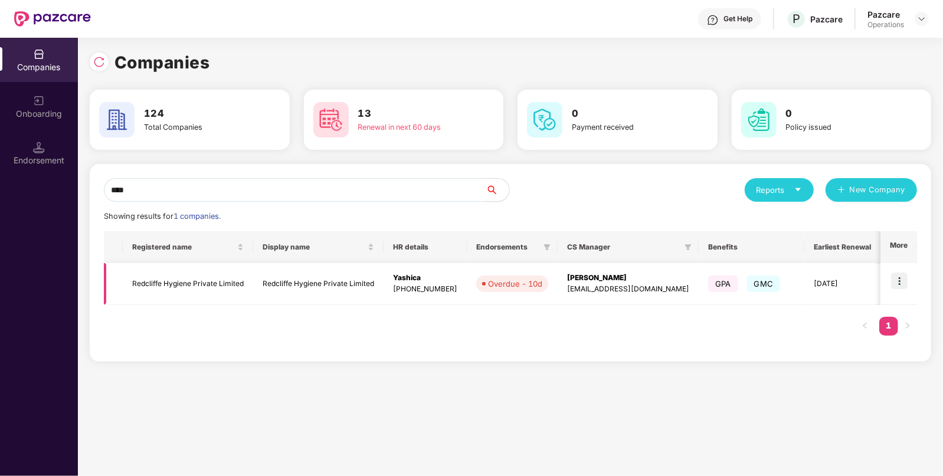
type input "****"
click at [900, 281] on img at bounding box center [899, 281] width 17 height 17
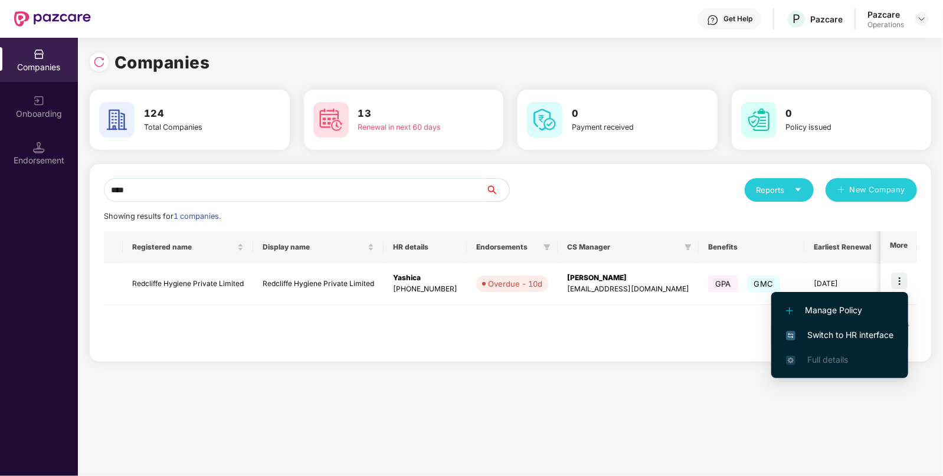
click at [846, 333] on span "Switch to HR interface" at bounding box center [839, 335] width 107 height 13
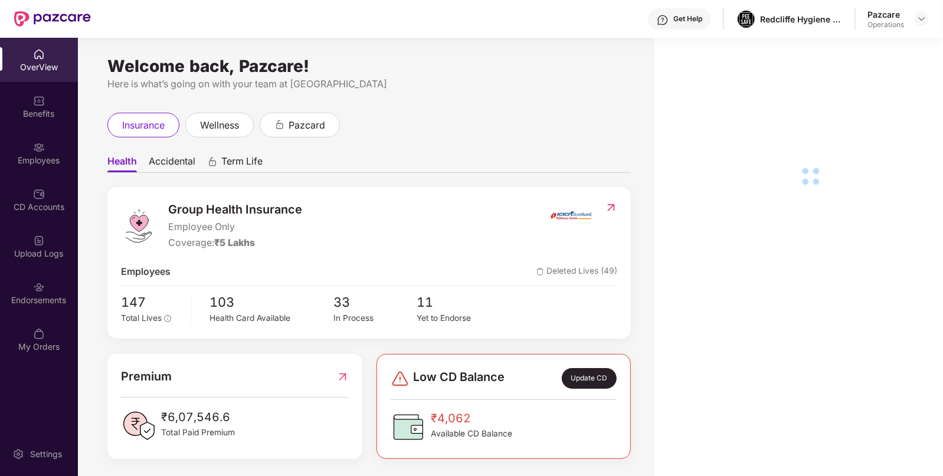
click at [40, 295] on div "Endorsements" at bounding box center [39, 300] width 78 height 12
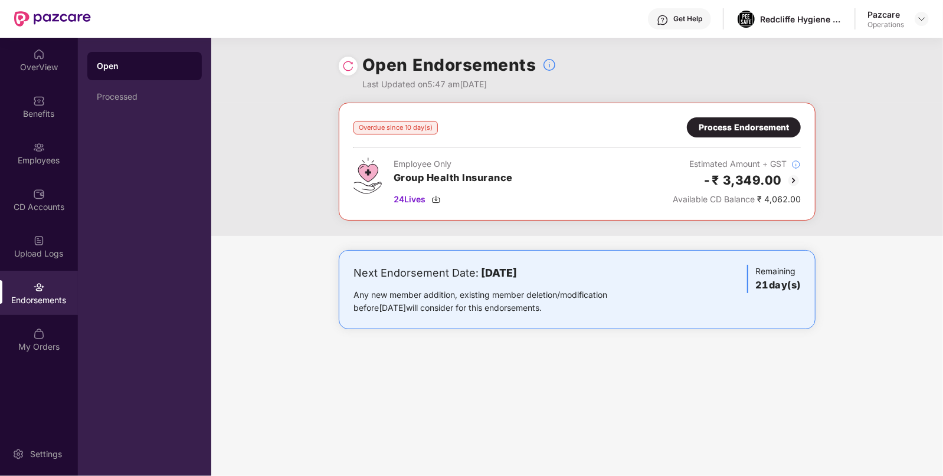
click at [743, 113] on div "Overdue since 10 day(s) Process Endorsement Employee Only Group Health Insuranc…" at bounding box center [577, 162] width 477 height 118
click at [743, 117] on div "Process Endorsement" at bounding box center [744, 127] width 114 height 20
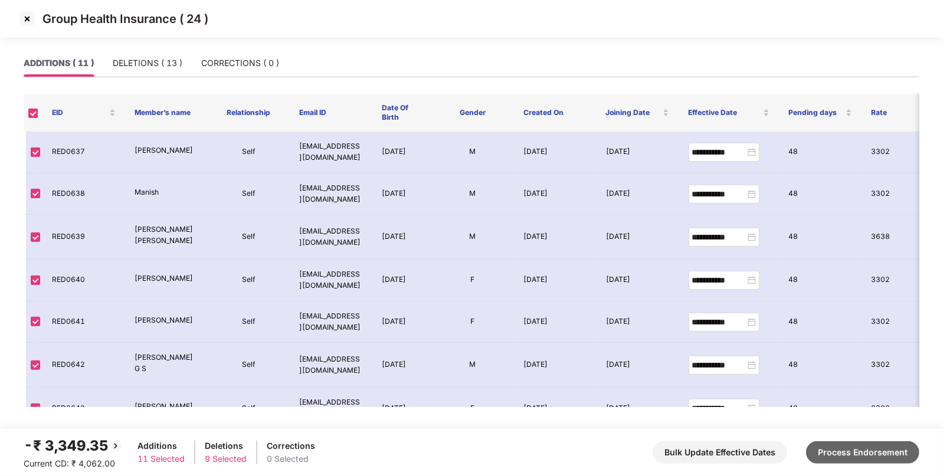
click at [850, 454] on button "Process Endorsement" at bounding box center [862, 452] width 113 height 22
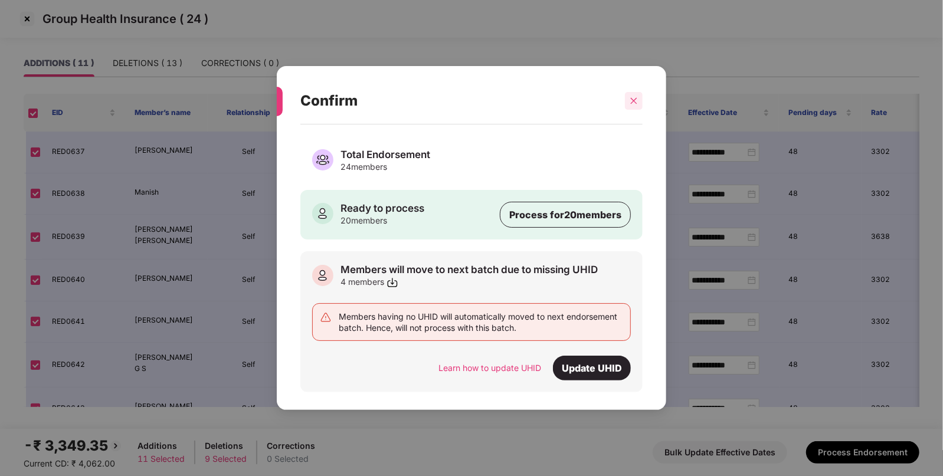
click at [630, 106] on div at bounding box center [634, 101] width 18 height 18
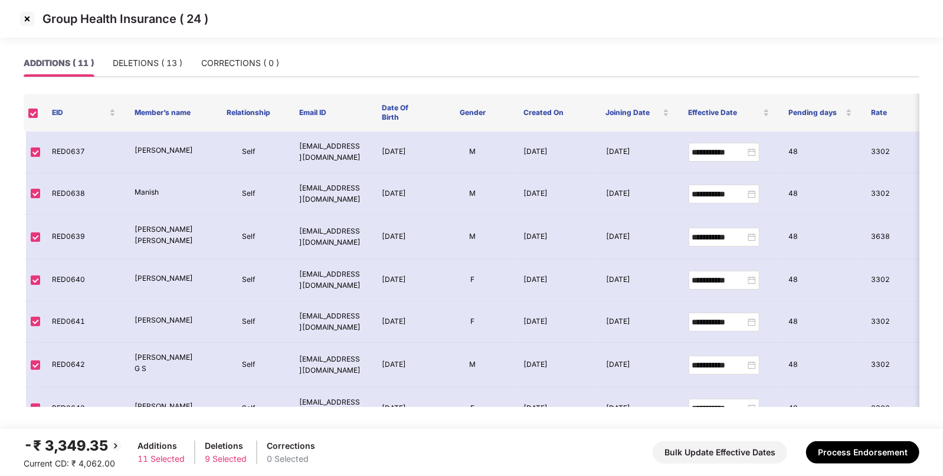
click at [31, 13] on img at bounding box center [27, 18] width 19 height 19
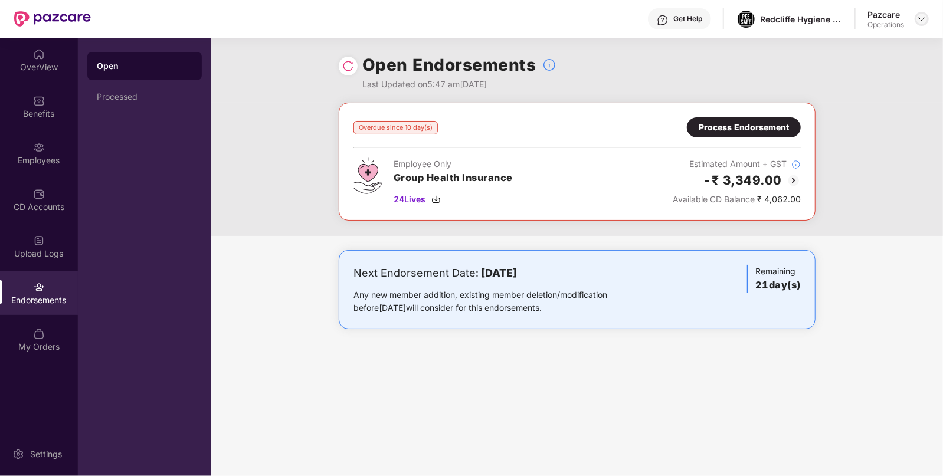
click at [922, 15] on img at bounding box center [921, 18] width 9 height 9
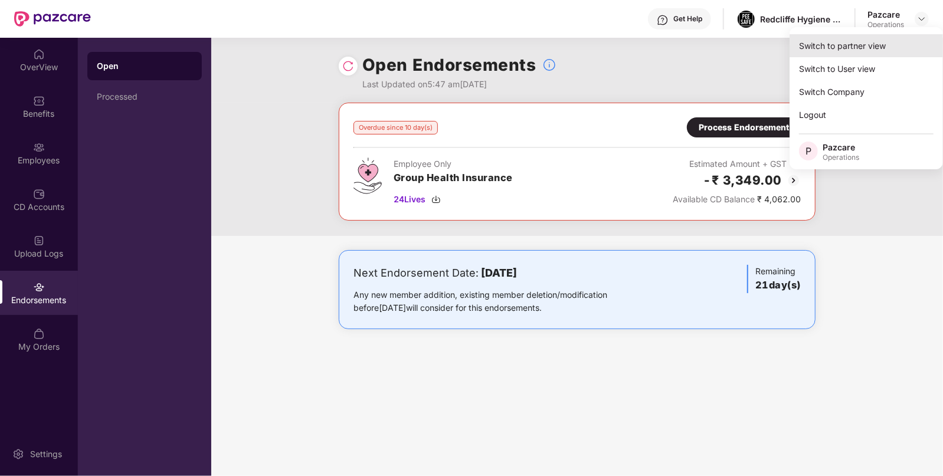
click at [866, 48] on div "Switch to partner view" at bounding box center [865, 45] width 153 height 23
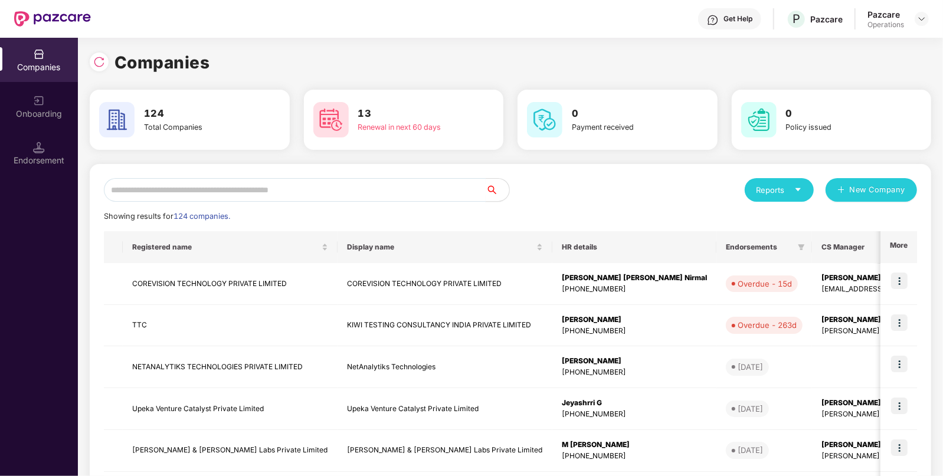
click at [308, 188] on input "text" at bounding box center [295, 190] width 382 height 24
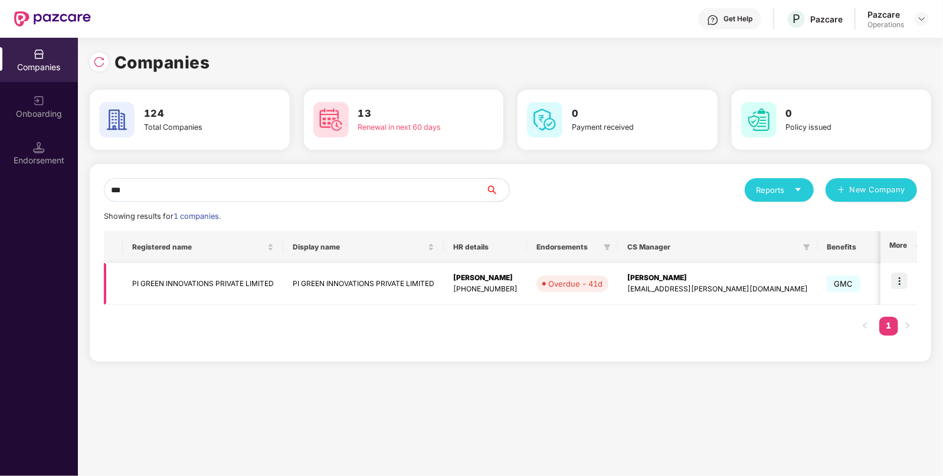
type input "**"
click at [903, 283] on img at bounding box center [899, 281] width 17 height 17
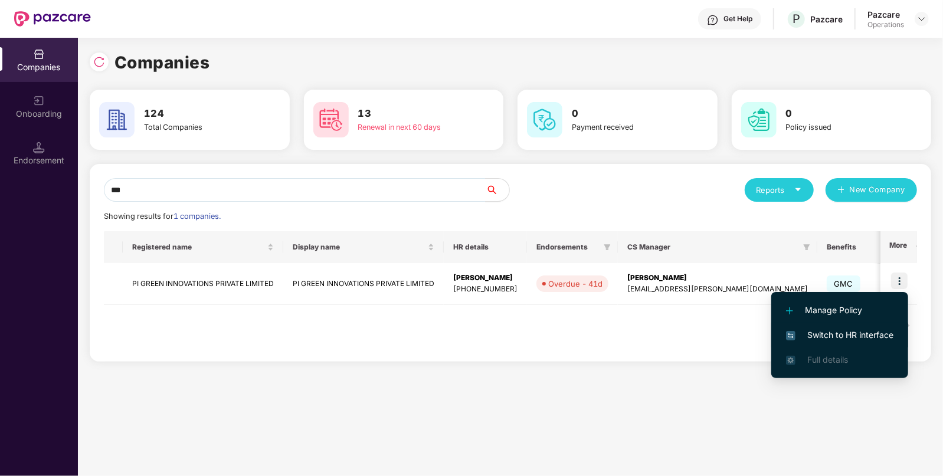
click at [835, 339] on span "Switch to HR interface" at bounding box center [839, 335] width 107 height 13
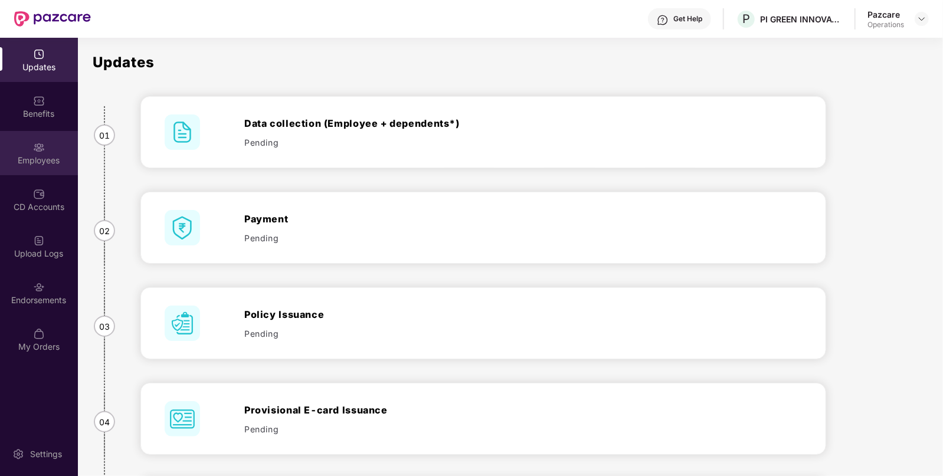
click at [35, 150] on img at bounding box center [39, 148] width 12 height 12
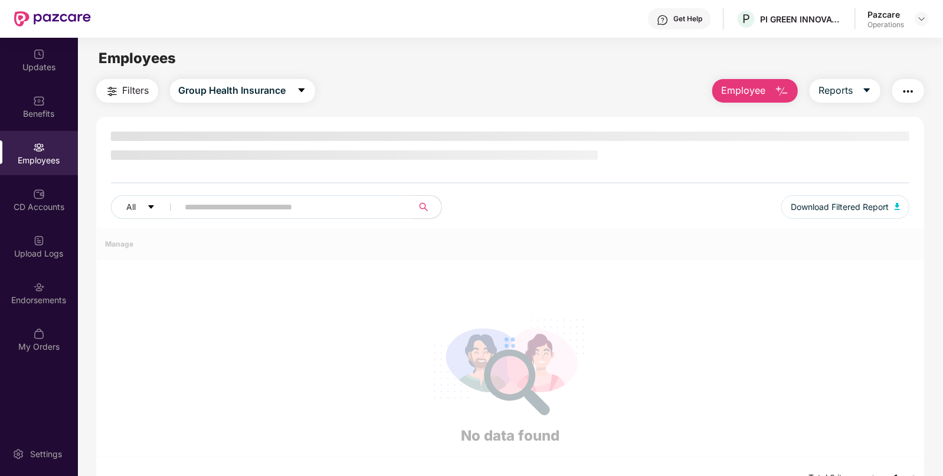
click at [35, 150] on img at bounding box center [39, 148] width 12 height 12
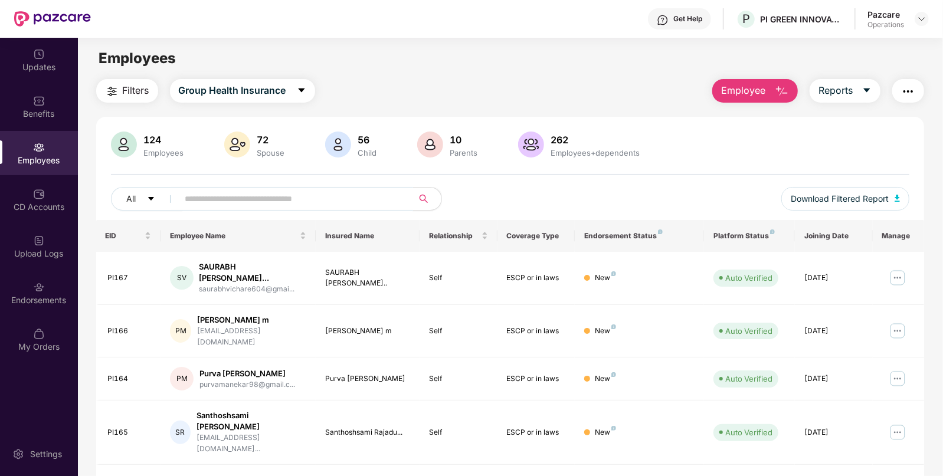
click at [224, 201] on input "text" at bounding box center [291, 199] width 212 height 18
paste input "*****"
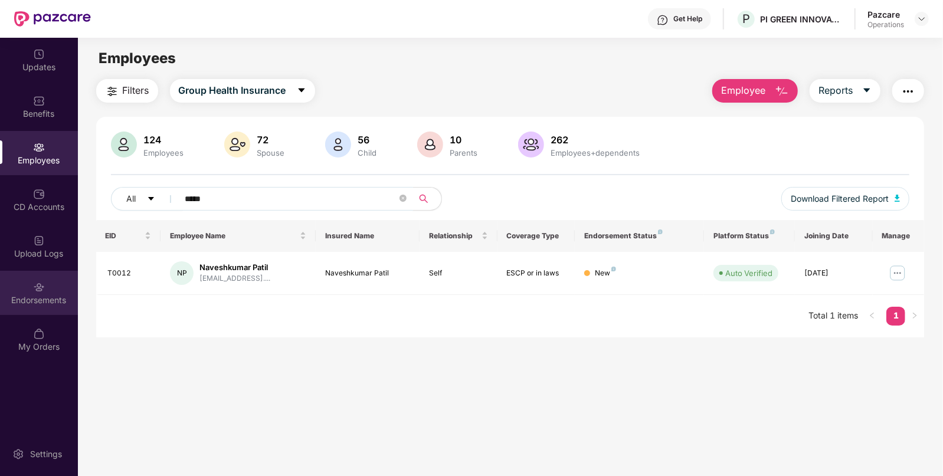
type input "*****"
click at [42, 309] on div "Endorsements" at bounding box center [39, 293] width 78 height 44
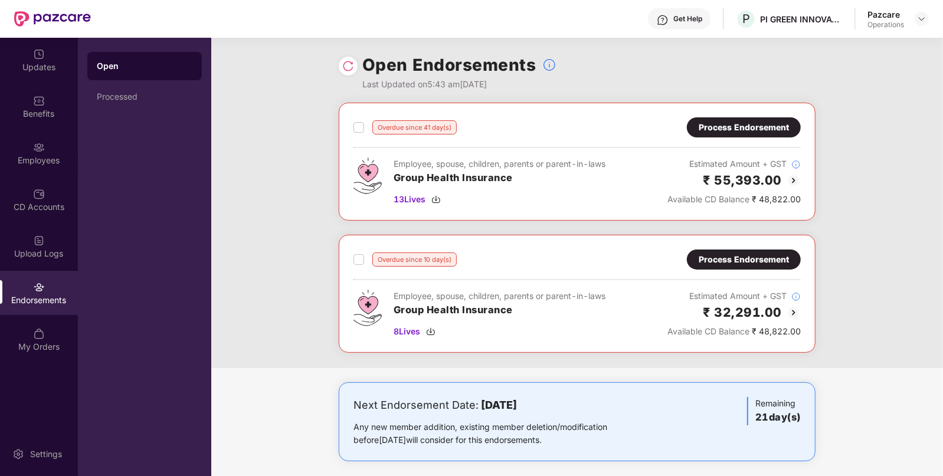
scroll to position [268, 0]
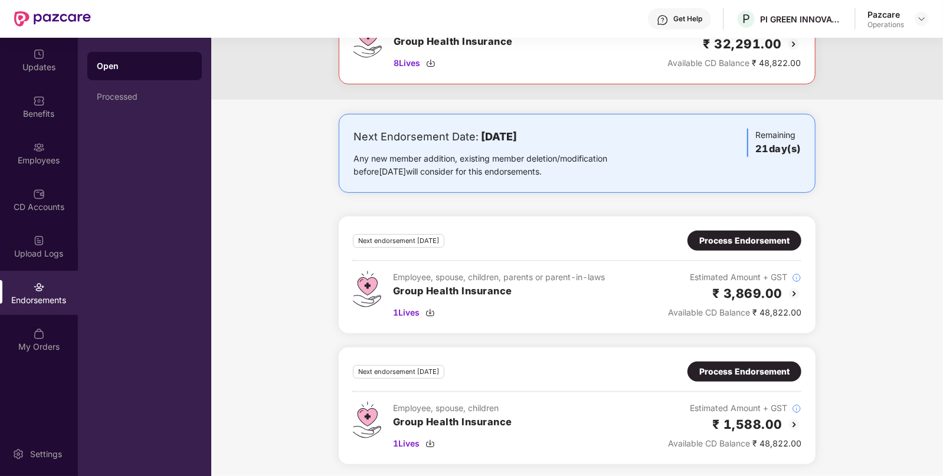
click at [723, 235] on div "Process Endorsement" at bounding box center [744, 240] width 90 height 13
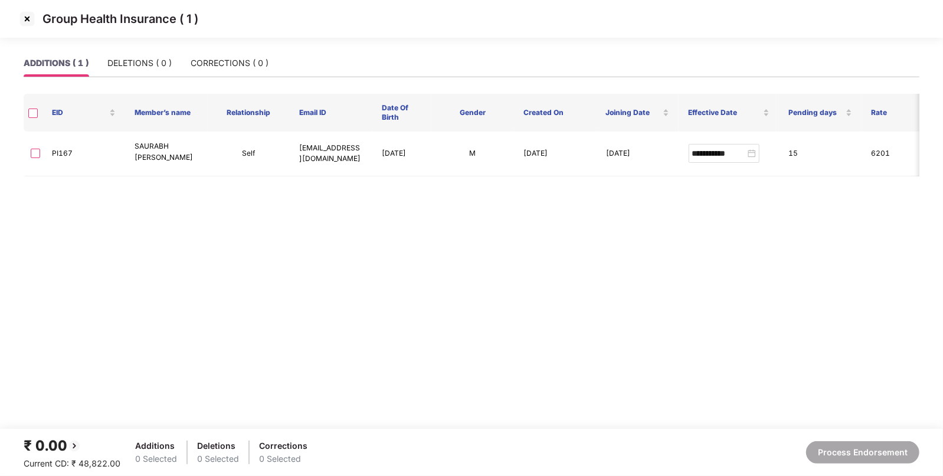
click at [24, 22] on img at bounding box center [27, 18] width 19 height 19
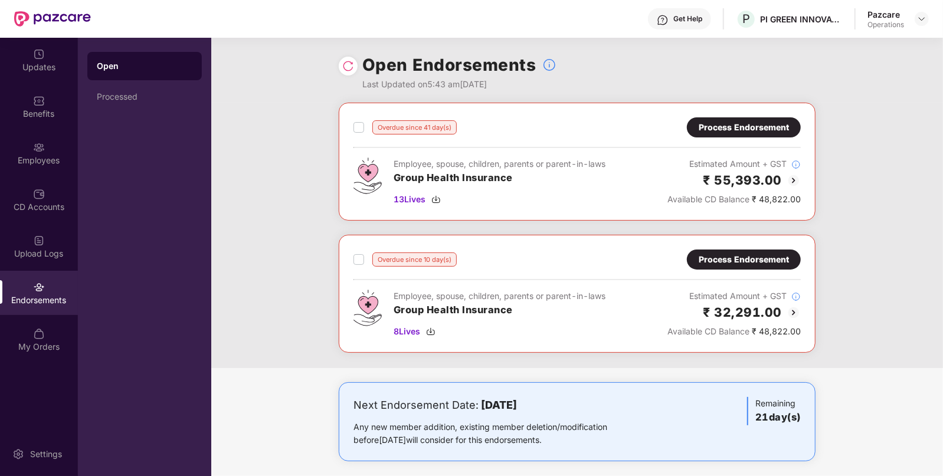
click at [748, 258] on div "Process Endorsement" at bounding box center [744, 259] width 90 height 13
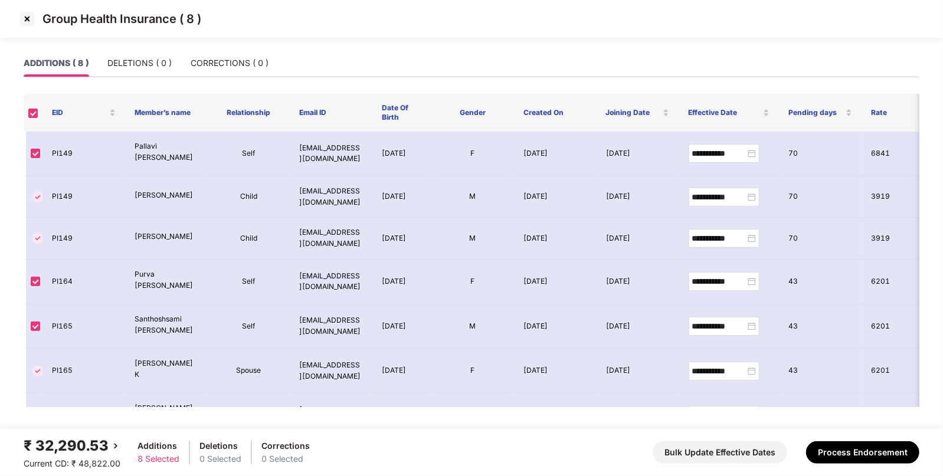
click at [21, 15] on img at bounding box center [27, 18] width 19 height 19
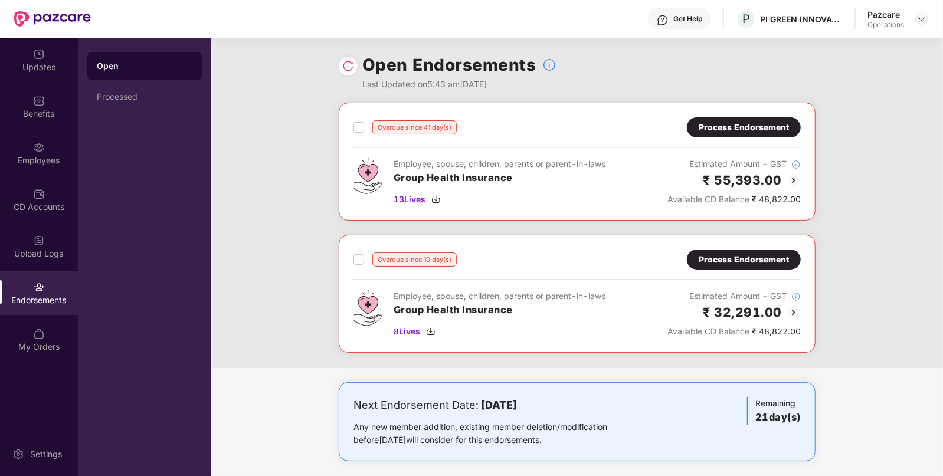
click at [744, 137] on div "Process Endorsement" at bounding box center [744, 127] width 114 height 20
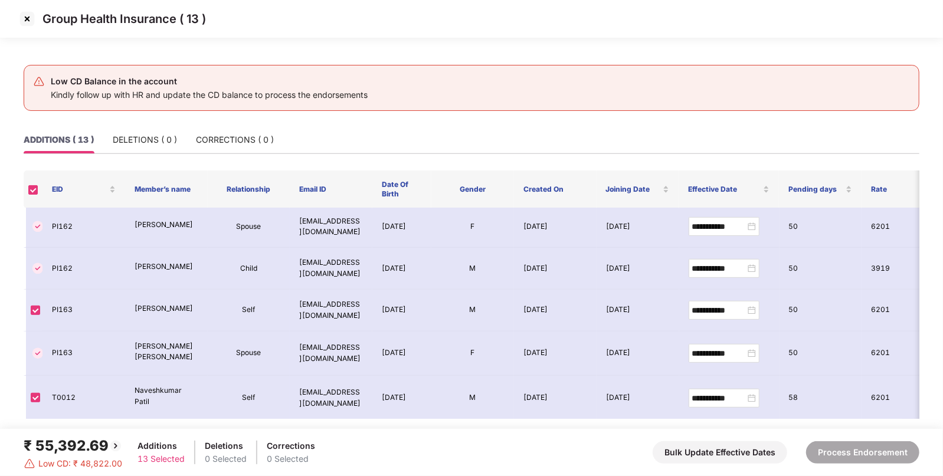
scroll to position [289, 0]
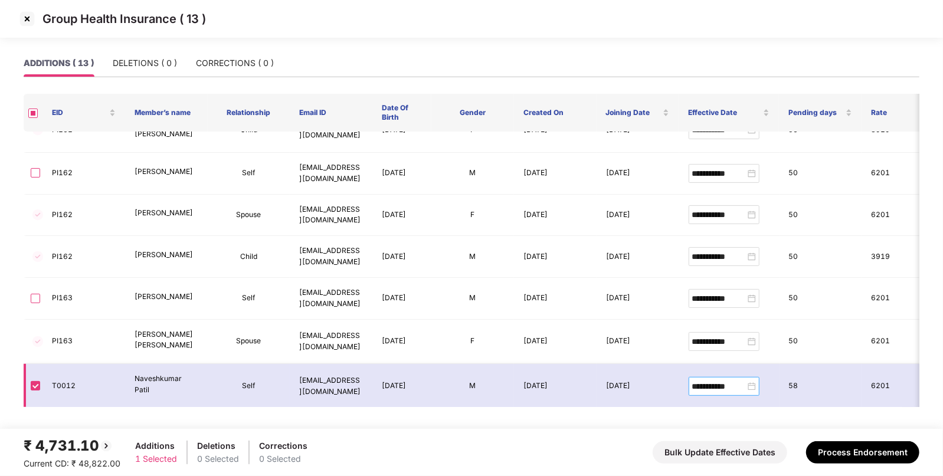
click at [752, 386] on div "**********" at bounding box center [724, 386] width 64 height 13
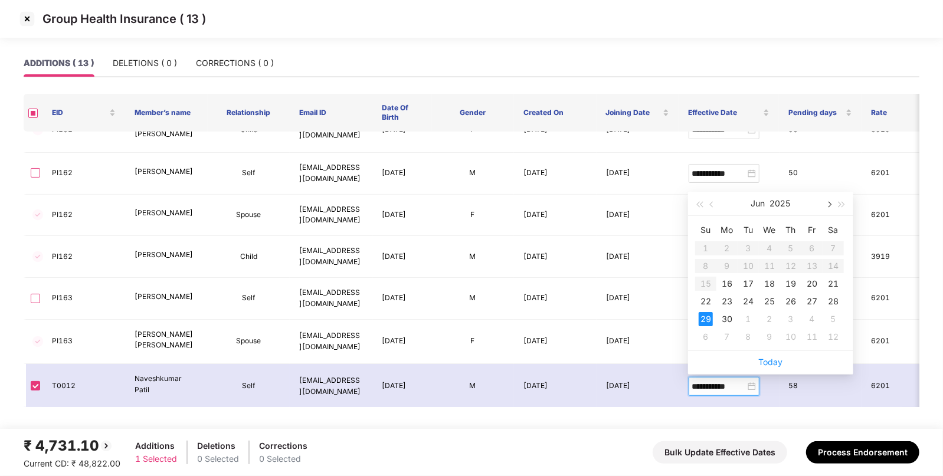
click at [830, 208] on button "button" at bounding box center [828, 204] width 13 height 24
type input "**********"
click at [808, 267] on div "11" at bounding box center [812, 266] width 14 height 14
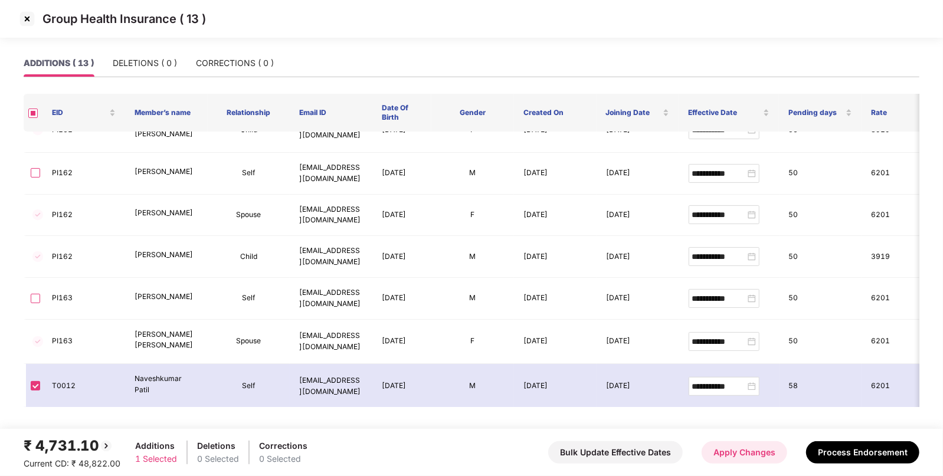
click at [756, 457] on button "Apply Changes" at bounding box center [745, 452] width 86 height 22
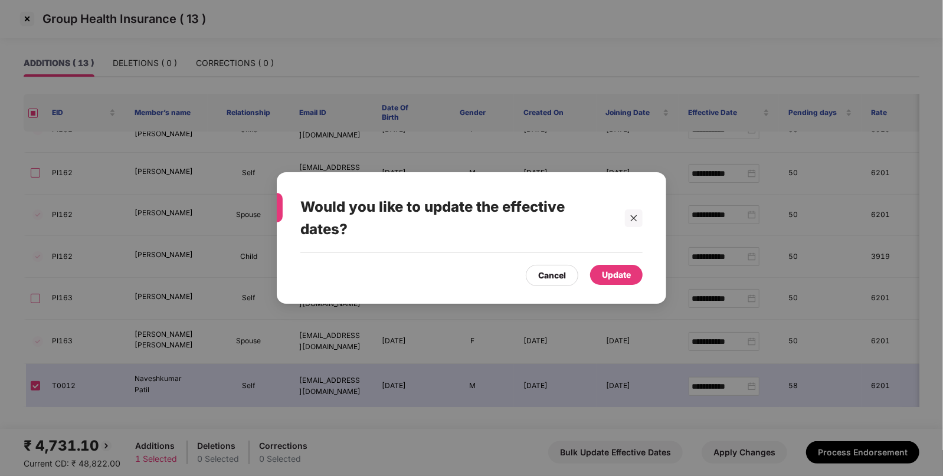
click at [609, 266] on div "Update" at bounding box center [616, 275] width 53 height 20
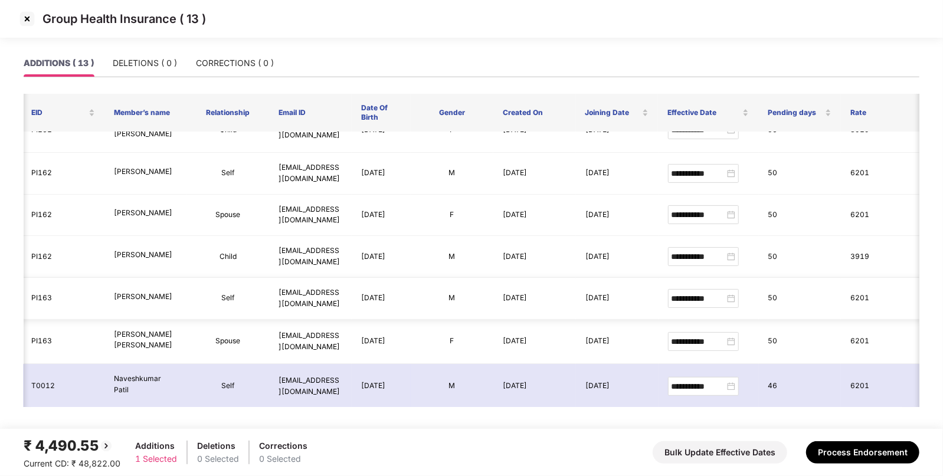
scroll to position [0, 0]
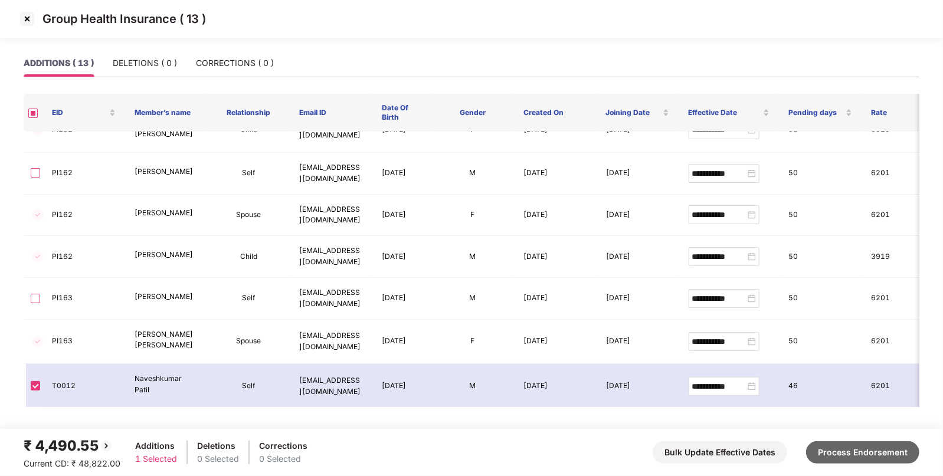
click at [850, 451] on button "Process Endorsement" at bounding box center [862, 452] width 113 height 22
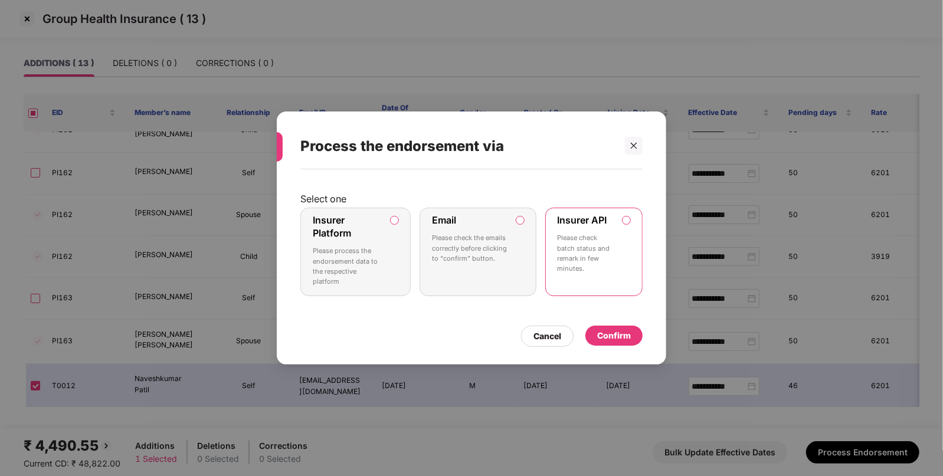
click at [616, 333] on div "Confirm" at bounding box center [614, 335] width 34 height 13
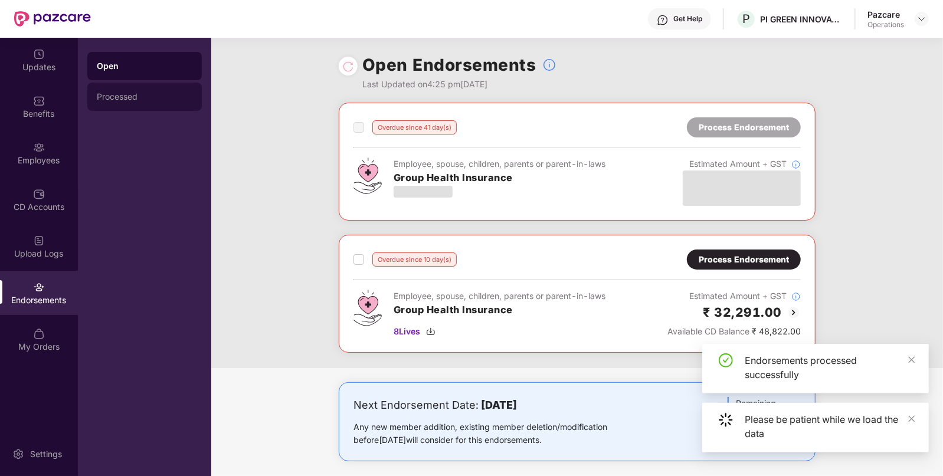
click at [128, 103] on div "Processed" at bounding box center [144, 97] width 114 height 28
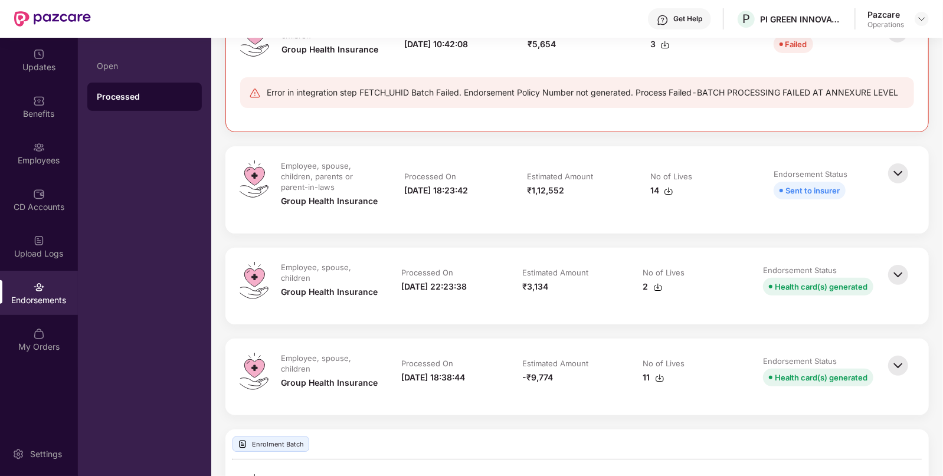
scroll to position [287, 0]
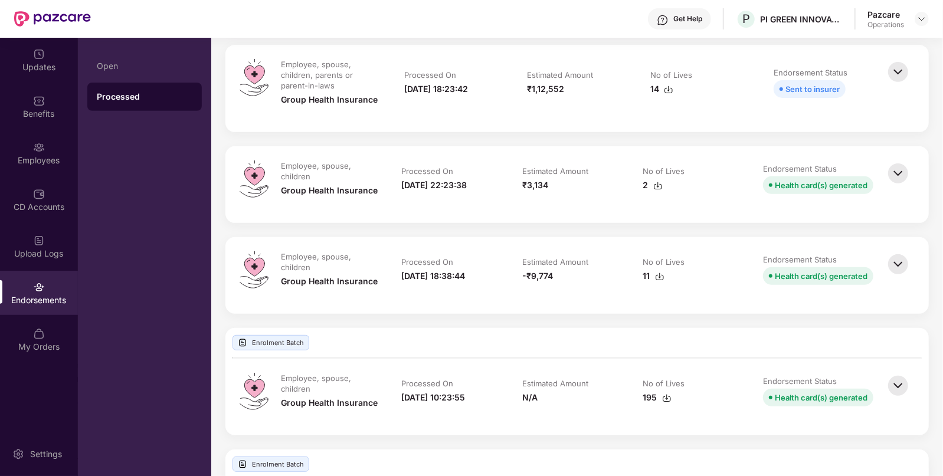
click at [897, 67] on img at bounding box center [898, 72] width 26 height 26
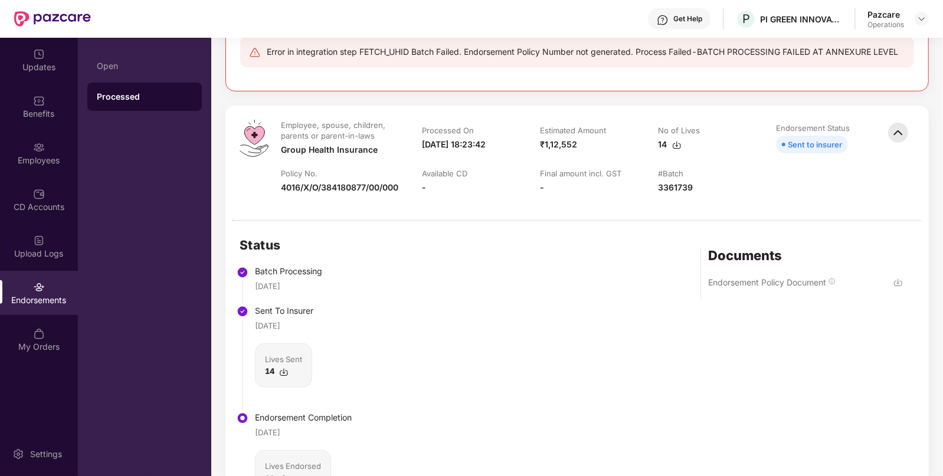
scroll to position [0, 0]
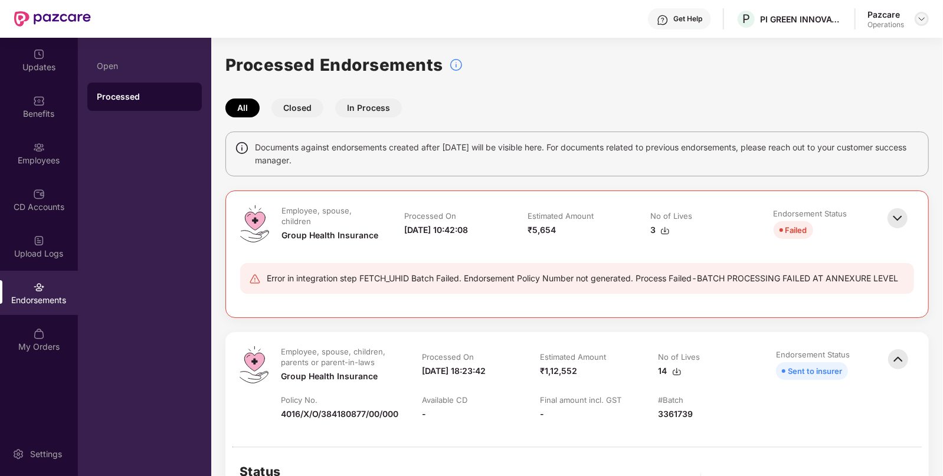
click at [921, 18] on img at bounding box center [921, 18] width 9 height 9
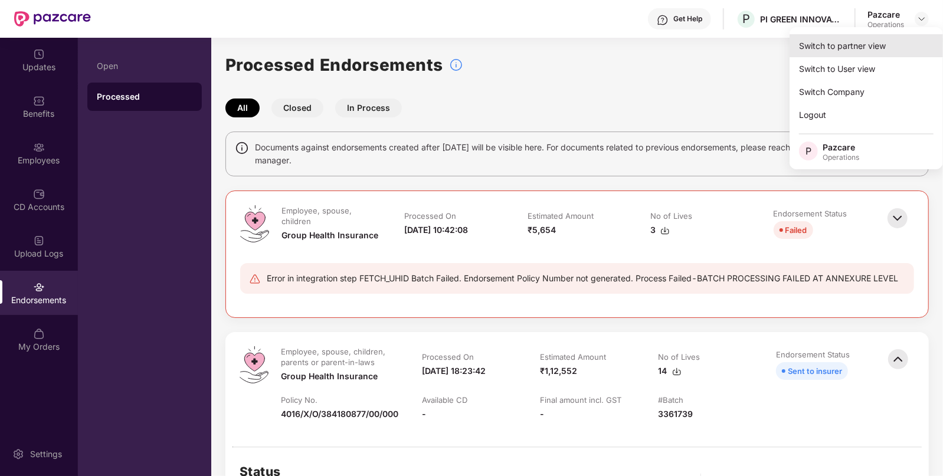
click at [845, 51] on div "Switch to partner view" at bounding box center [865, 45] width 153 height 23
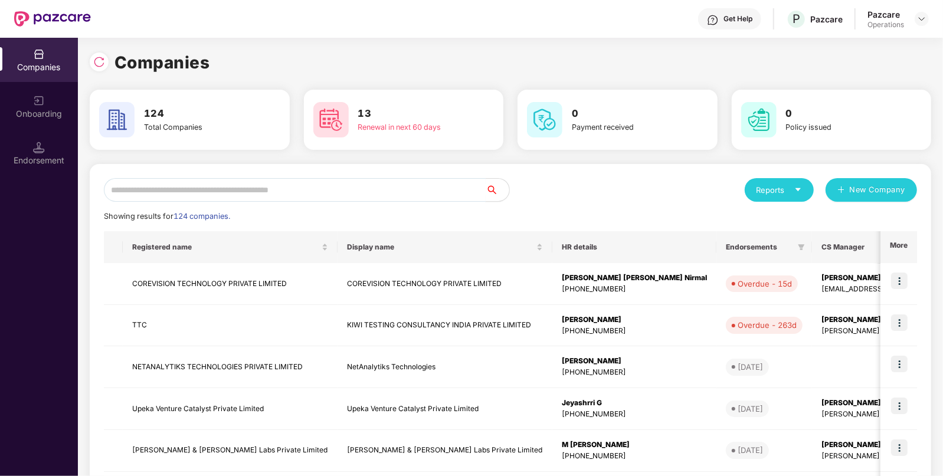
click at [362, 193] on input "text" at bounding box center [295, 190] width 382 height 24
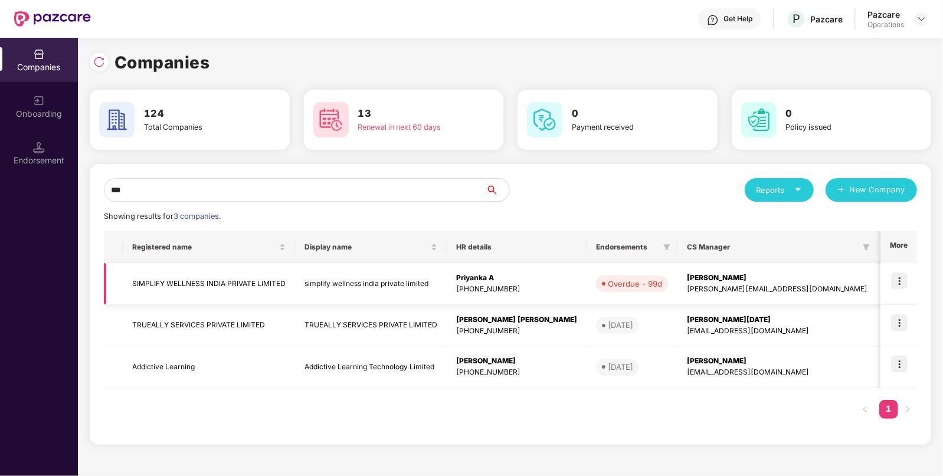
type input "***"
click at [313, 292] on td "simplify wellness india private limited" at bounding box center [371, 284] width 152 height 42
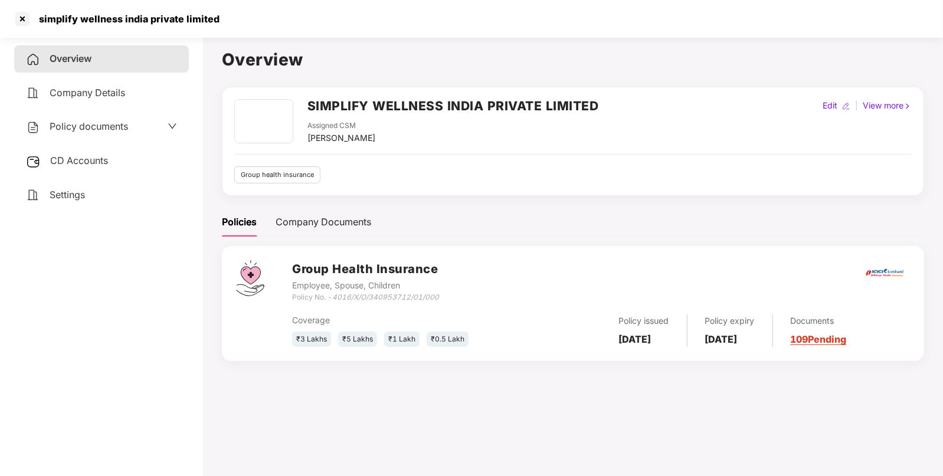
click at [361, 293] on icon "4016/X/O/340953712/01/000" at bounding box center [385, 297] width 107 height 9
copy div "Policy No. - 4016/X/O/340953712/01/000"
click at [453, 110] on h2 "SIMPLIFY WELLNESS INDIA PRIVATE LIMITED" at bounding box center [452, 105] width 291 height 19
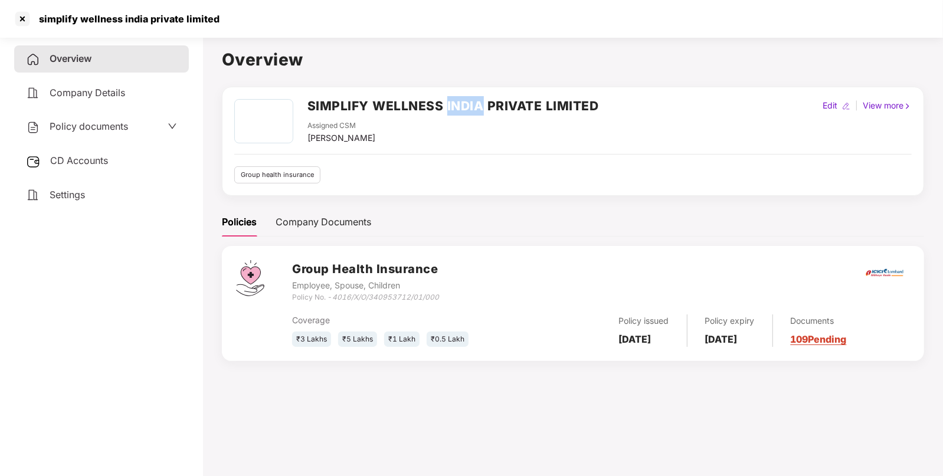
click at [453, 110] on h2 "SIMPLIFY WELLNESS INDIA PRIVATE LIMITED" at bounding box center [452, 105] width 291 height 19
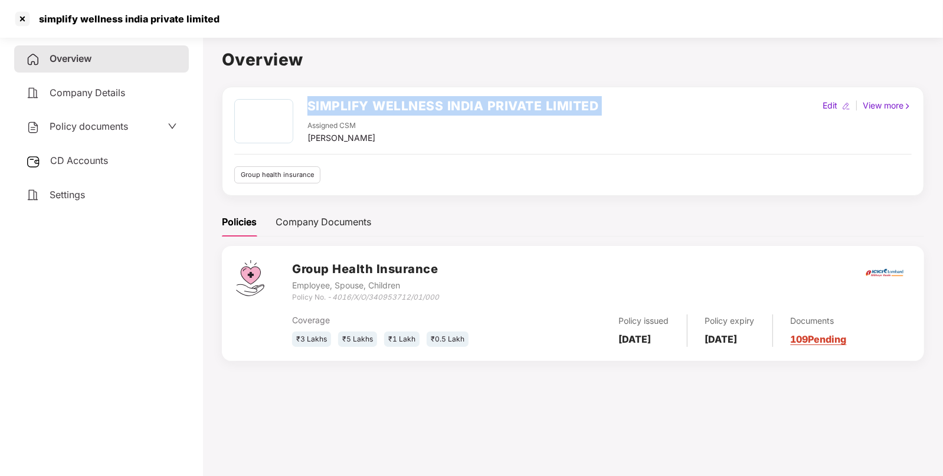
click at [453, 110] on h2 "SIMPLIFY WELLNESS INDIA PRIVATE LIMITED" at bounding box center [452, 105] width 291 height 19
copy h2 "SIMPLIFY WELLNESS INDIA PRIVATE LIMITED"
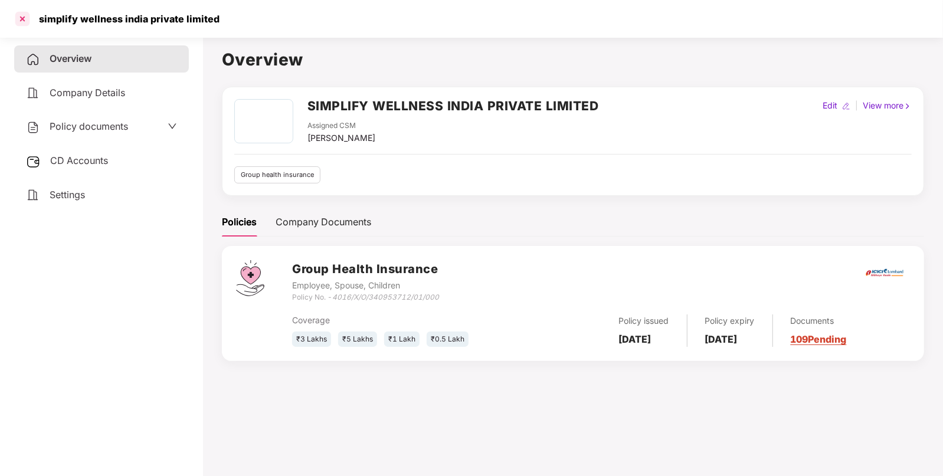
click at [24, 20] on div at bounding box center [22, 18] width 19 height 19
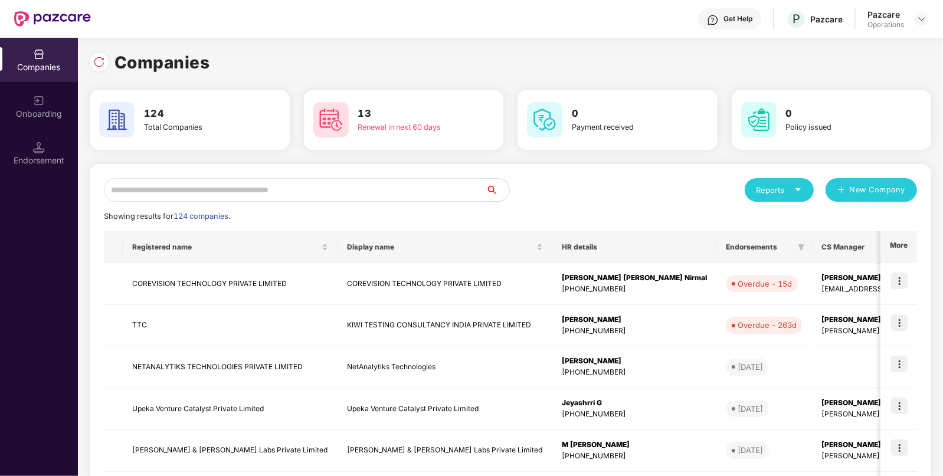
click at [272, 192] on input "text" at bounding box center [295, 190] width 382 height 24
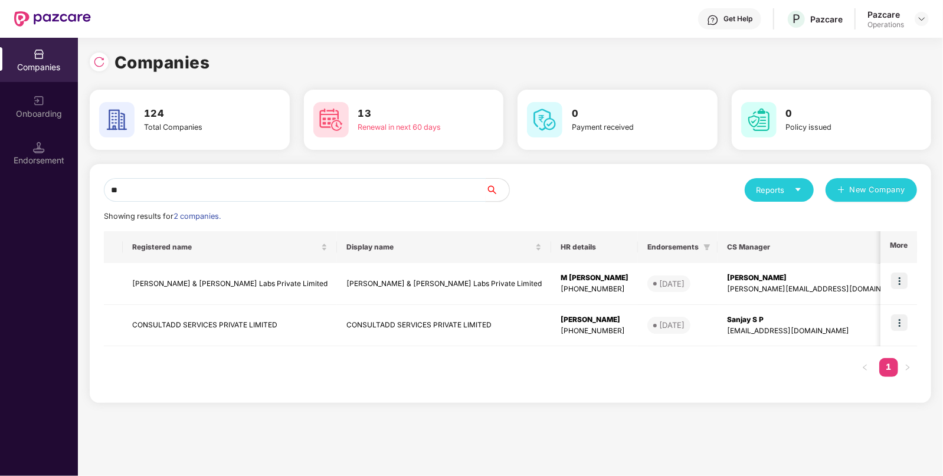
type input "*"
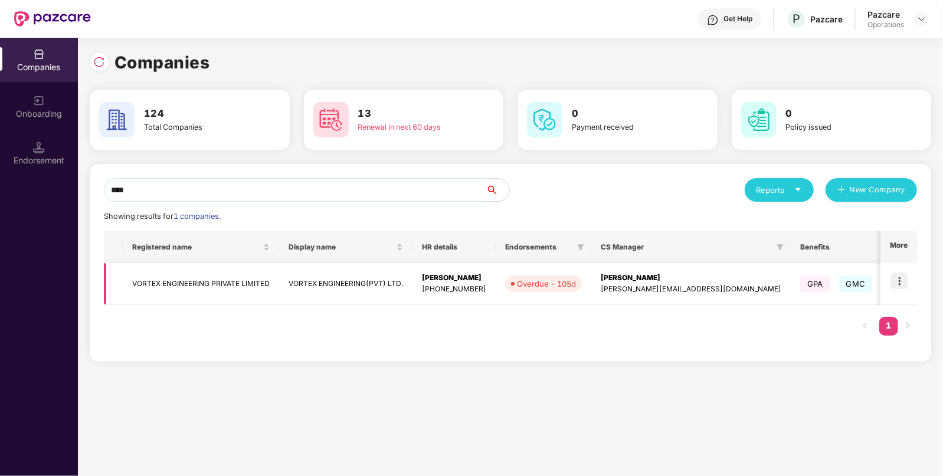
type input "****"
click at [897, 281] on img at bounding box center [899, 281] width 17 height 17
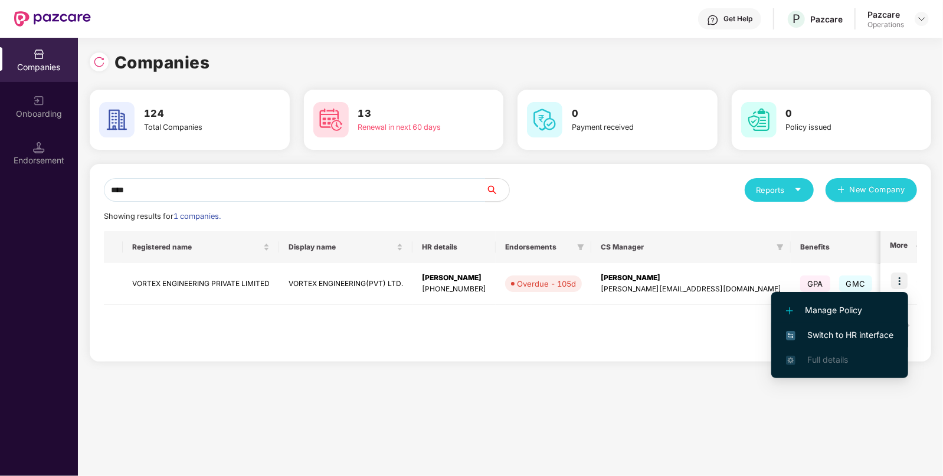
click at [833, 334] on span "Switch to HR interface" at bounding box center [839, 335] width 107 height 13
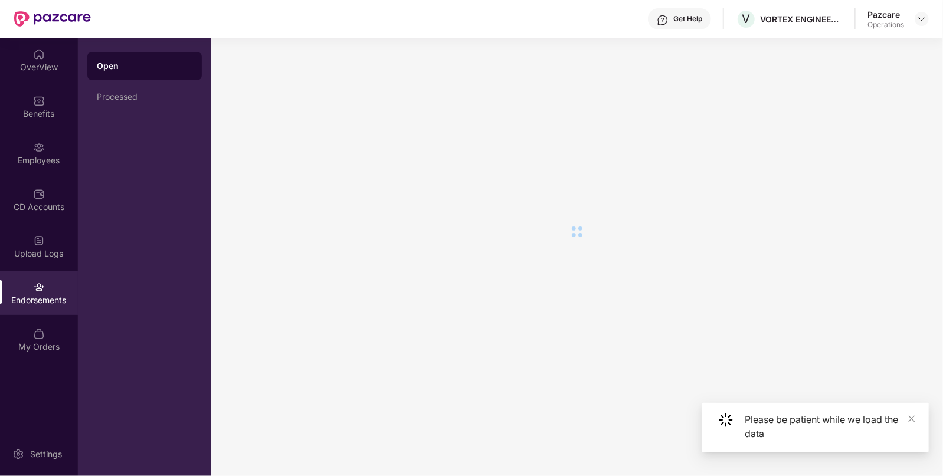
click at [35, 290] on img at bounding box center [39, 287] width 12 height 12
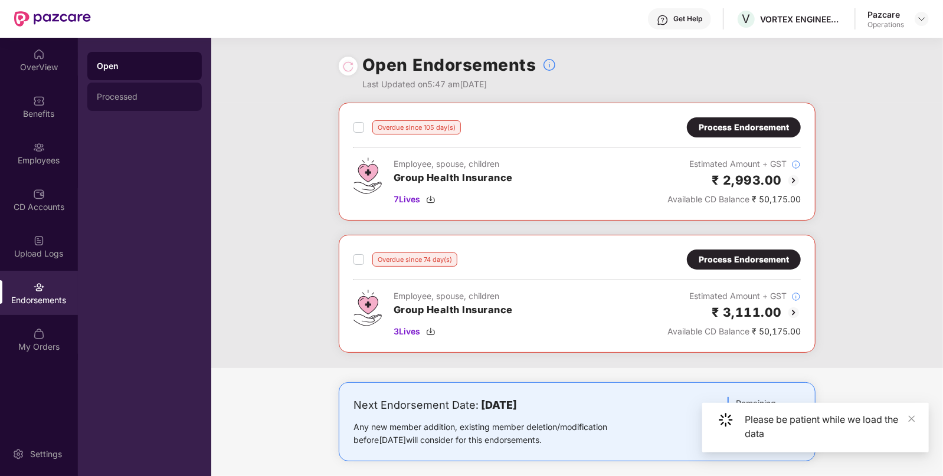
click at [145, 101] on div "Processed" at bounding box center [145, 96] width 96 height 9
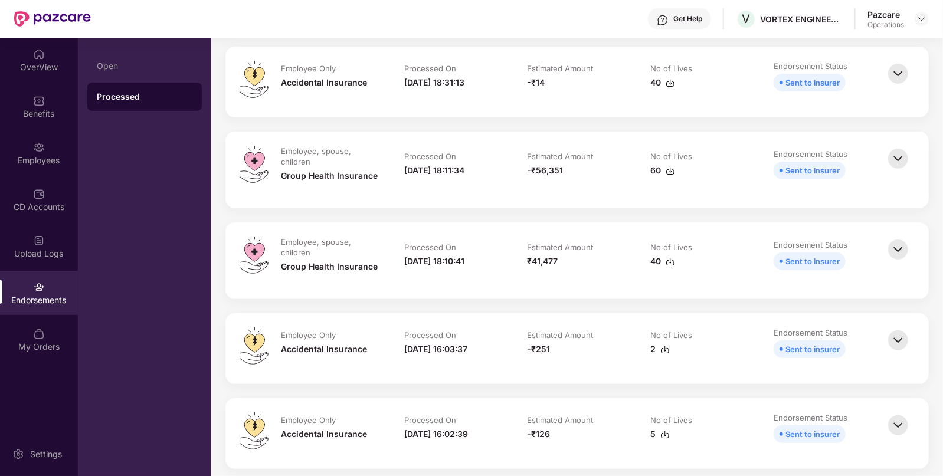
scroll to position [145, 0]
click at [923, 19] on img at bounding box center [921, 18] width 9 height 9
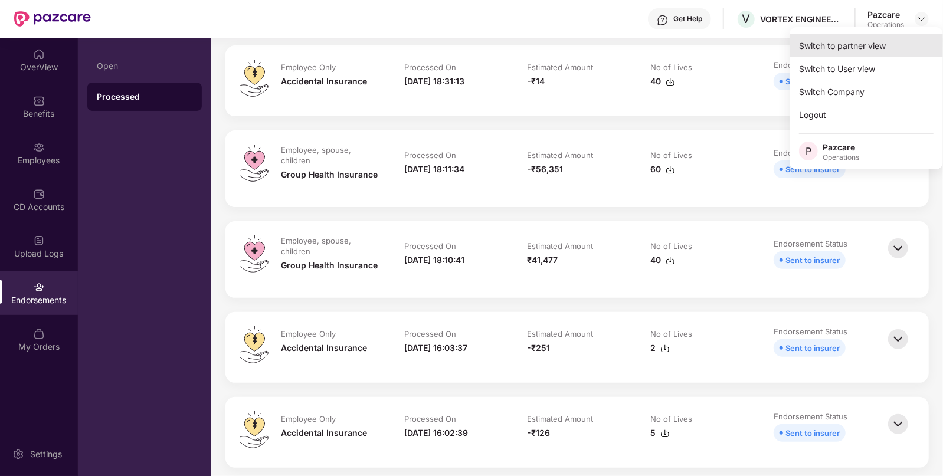
click at [857, 47] on div "Switch to partner view" at bounding box center [865, 45] width 153 height 23
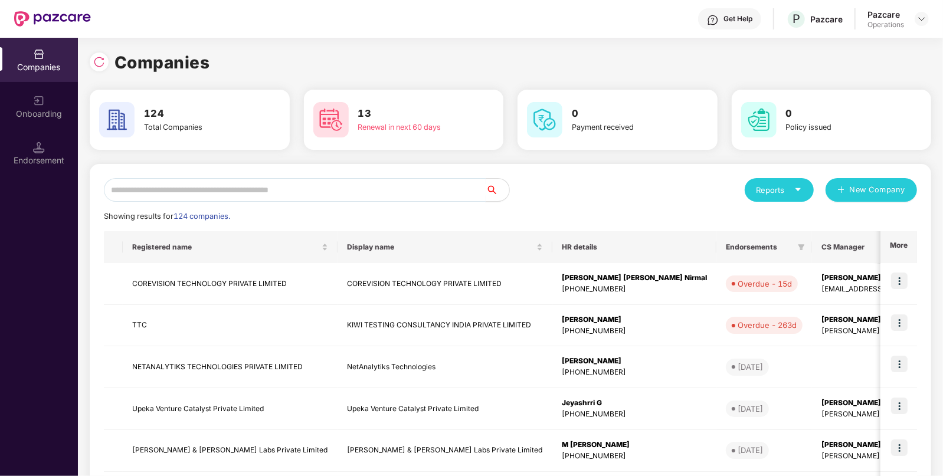
click at [320, 191] on input "text" at bounding box center [295, 190] width 382 height 24
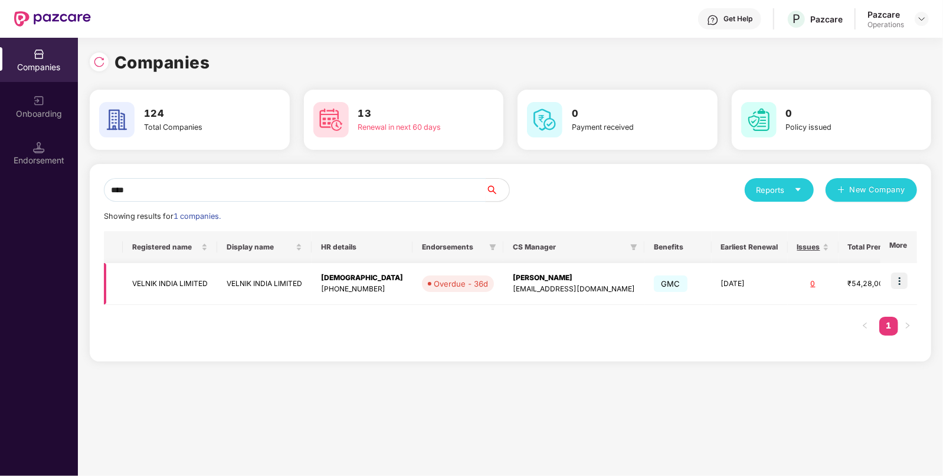
type input "****"
click at [503, 294] on td "[PERSON_NAME] [PERSON_NAME][EMAIL_ADDRESS][DOMAIN_NAME]" at bounding box center [573, 284] width 141 height 42
